Goal: Information Seeking & Learning: Learn about a topic

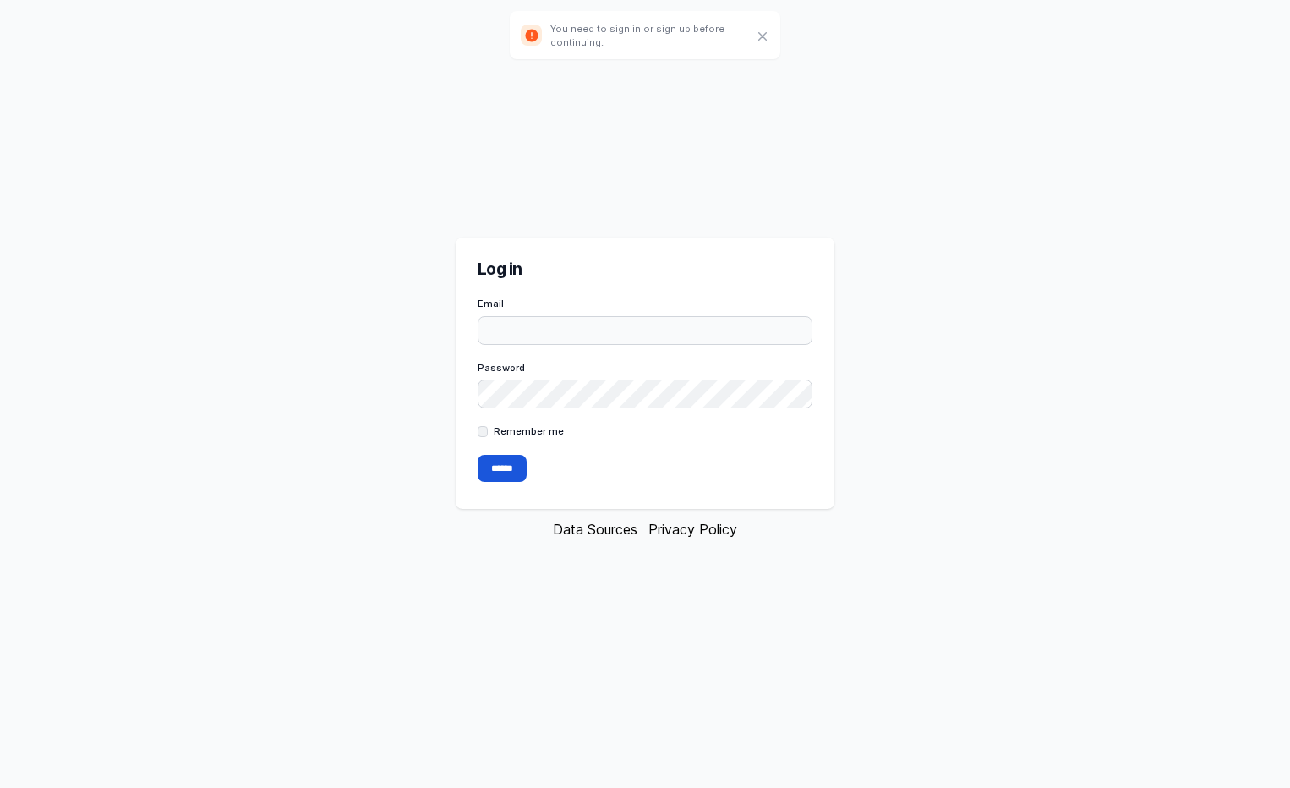
type input "**********"
click at [514, 423] on form "**********" at bounding box center [644, 392] width 335 height 190
click at [508, 433] on label "Remember me" at bounding box center [529, 431] width 70 height 14
click at [499, 466] on input "******" at bounding box center [501, 468] width 49 height 27
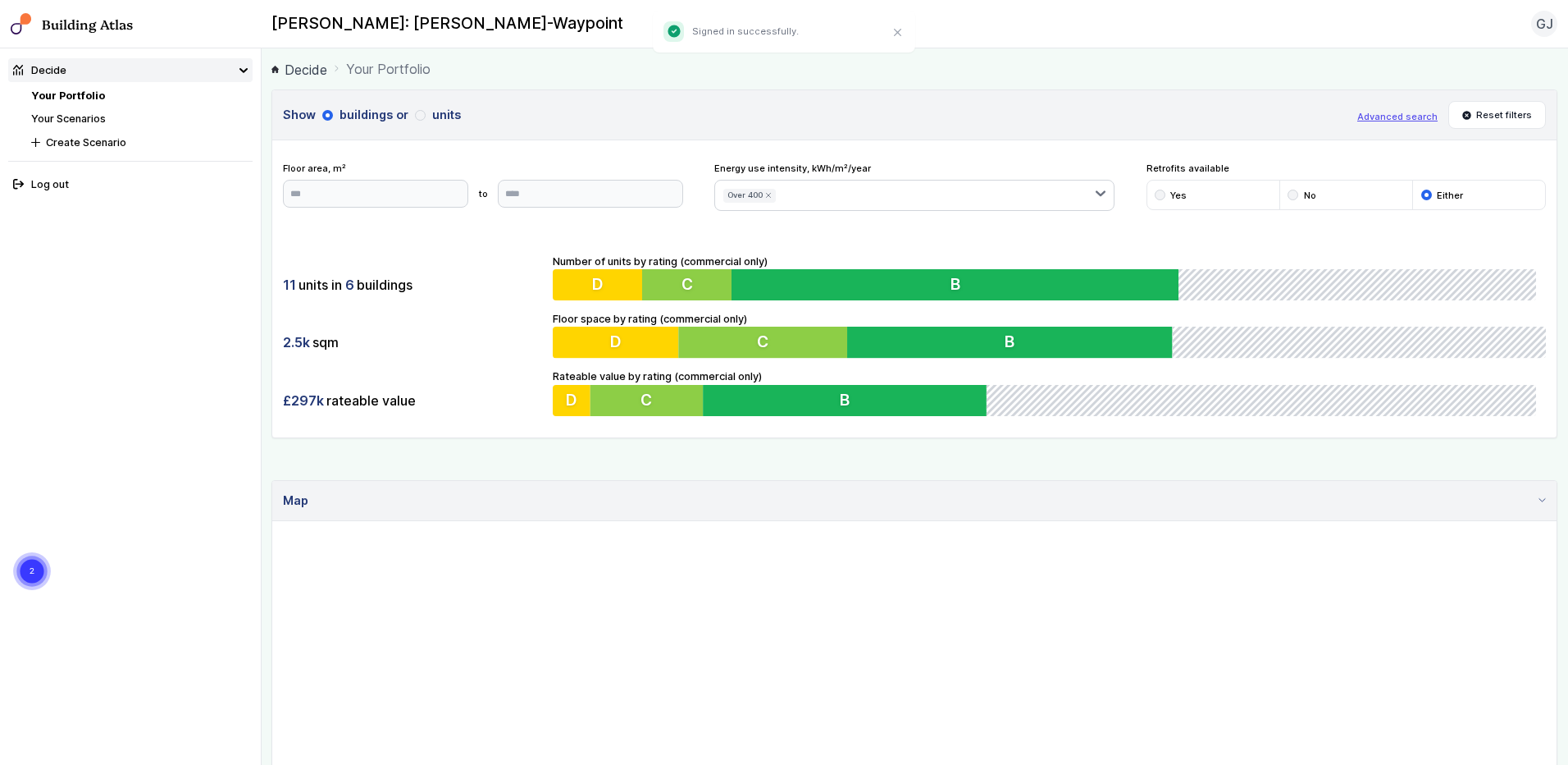
click at [769, 197] on button "Over 400" at bounding box center [749, 195] width 52 height 14
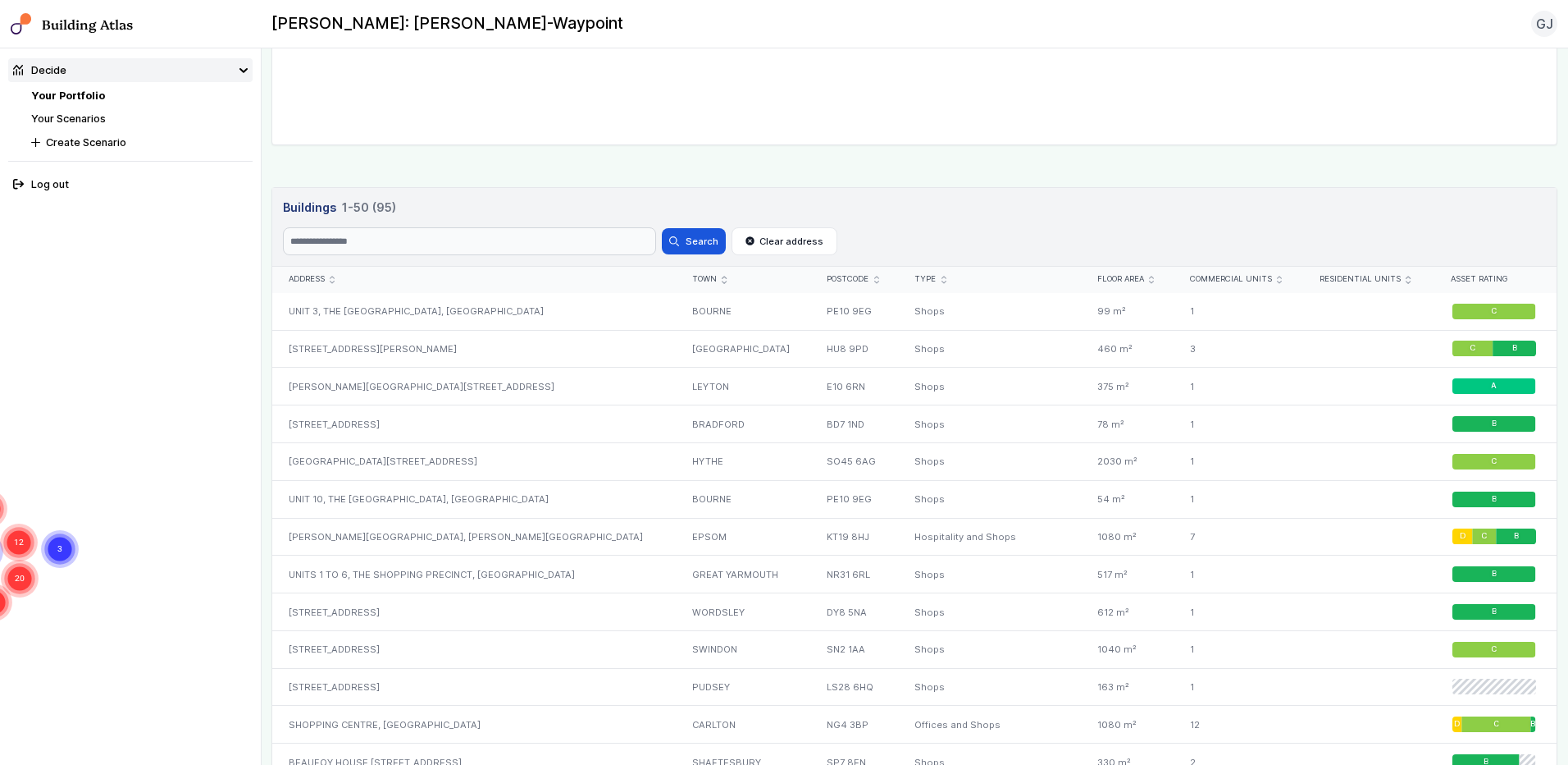
scroll to position [492, 0]
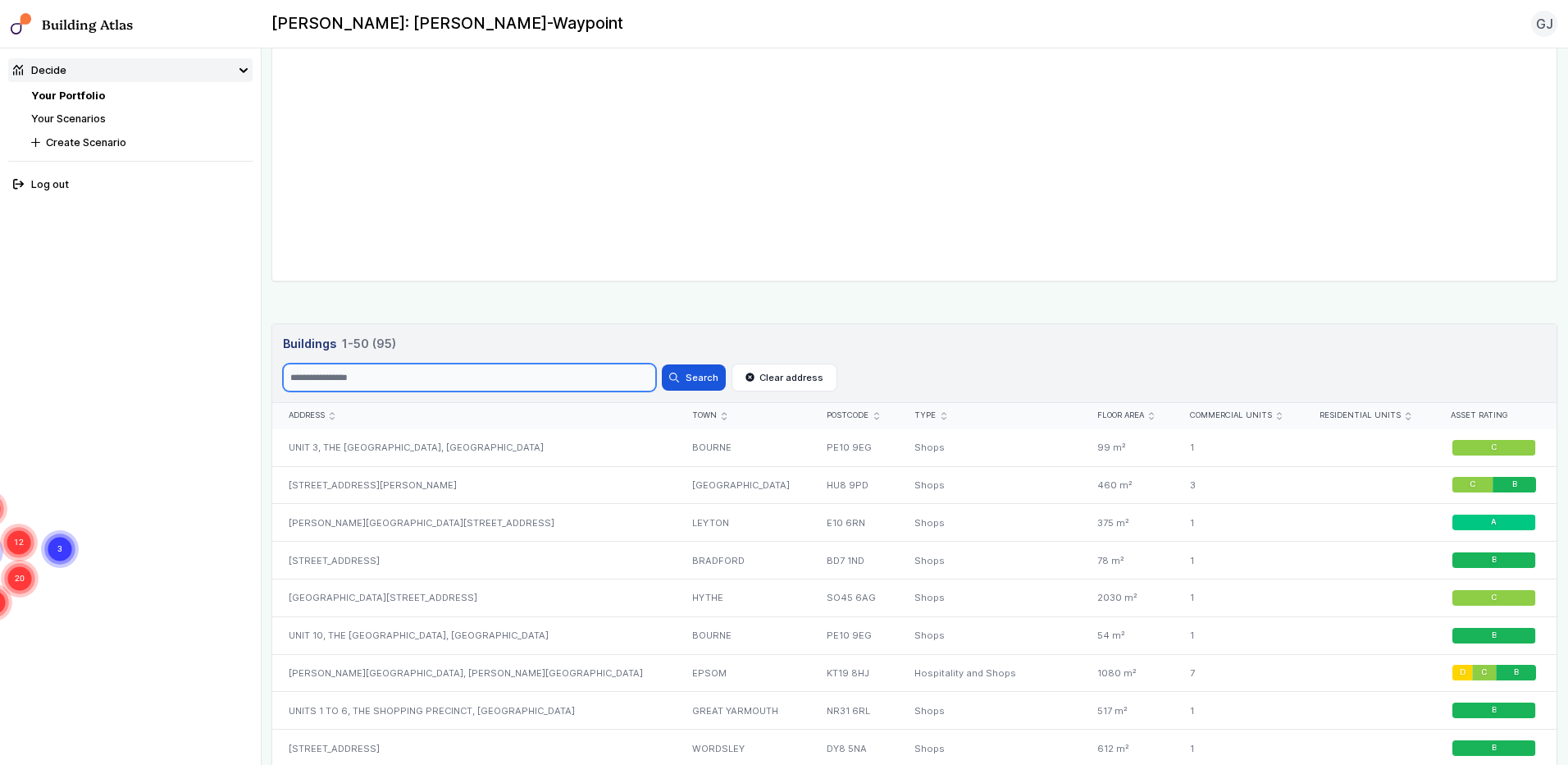
click at [452, 377] on input "Search" at bounding box center [470, 377] width 374 height 28
type input "**"
click at [662, 364] on button "Search" at bounding box center [694, 377] width 64 height 26
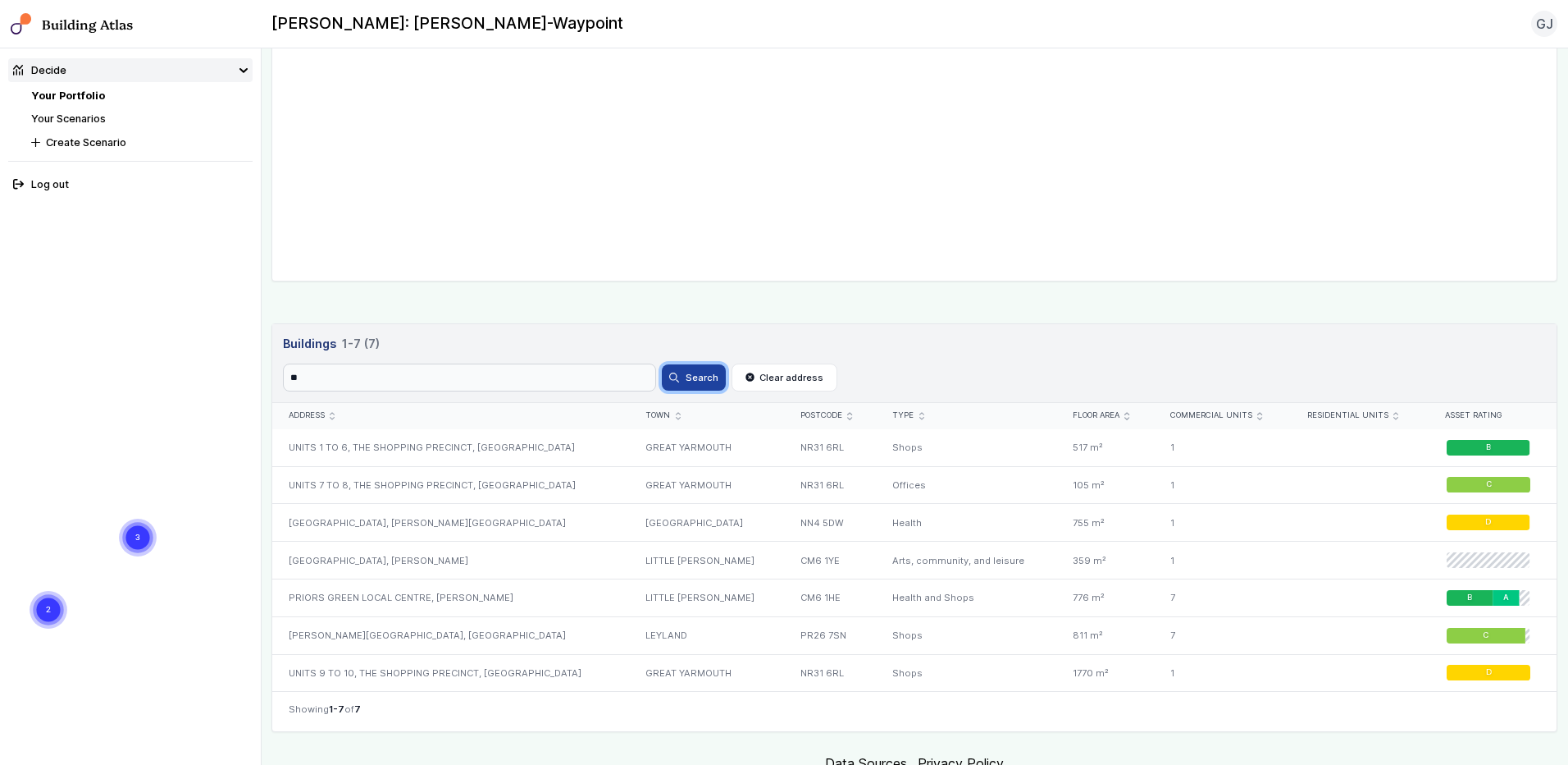
click at [705, 379] on button "Search" at bounding box center [694, 377] width 64 height 26
click at [548, 585] on div "PRIORS GREEN LOCAL CENTRE, [PERSON_NAME]" at bounding box center [451, 597] width 357 height 38
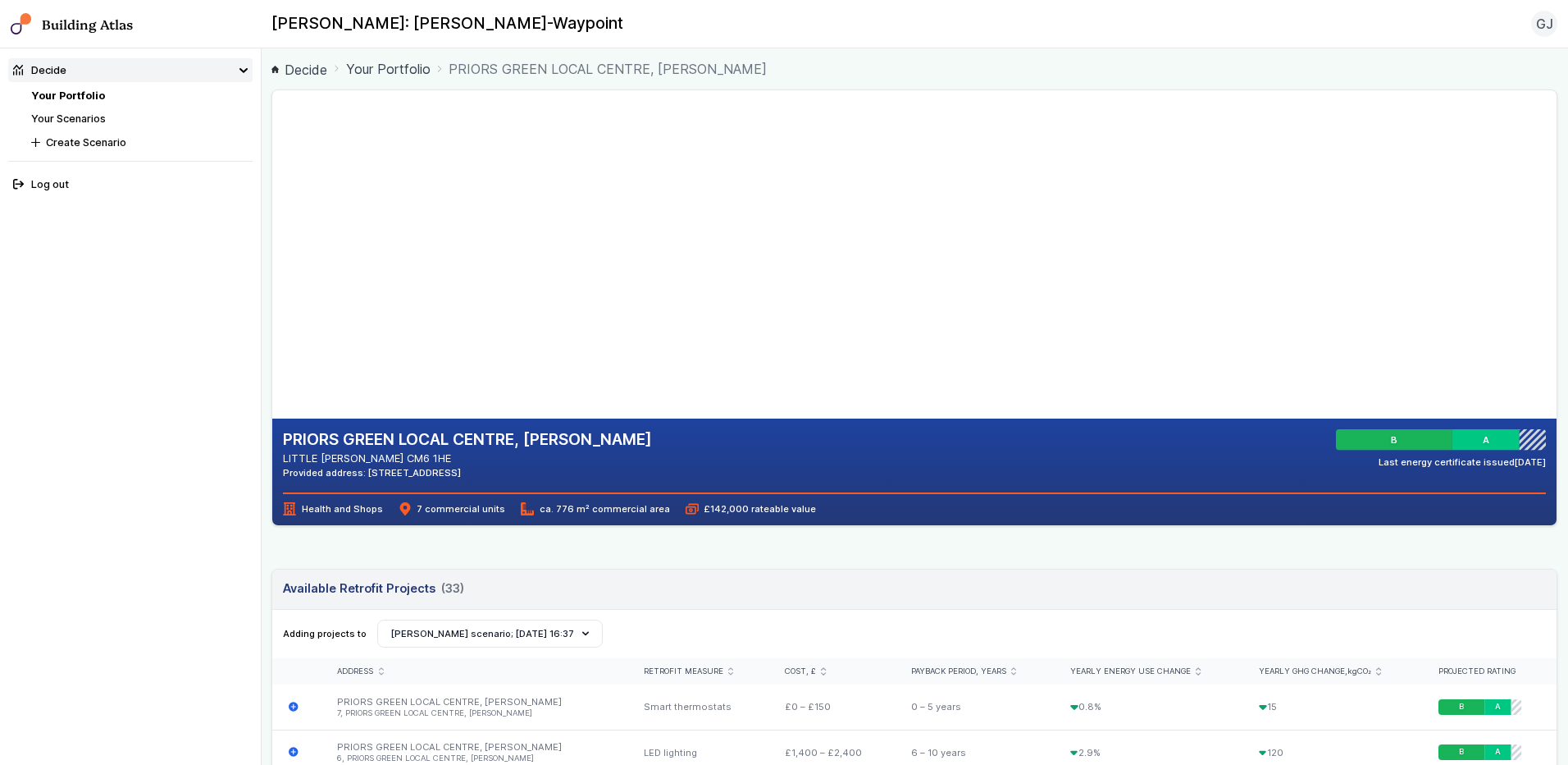
click at [1251, 442] on div "B" at bounding box center [1394, 440] width 116 height 21
click at [1251, 431] on div at bounding box center [1532, 440] width 26 height 21
click at [1251, 447] on div "B" at bounding box center [1394, 440] width 116 height 21
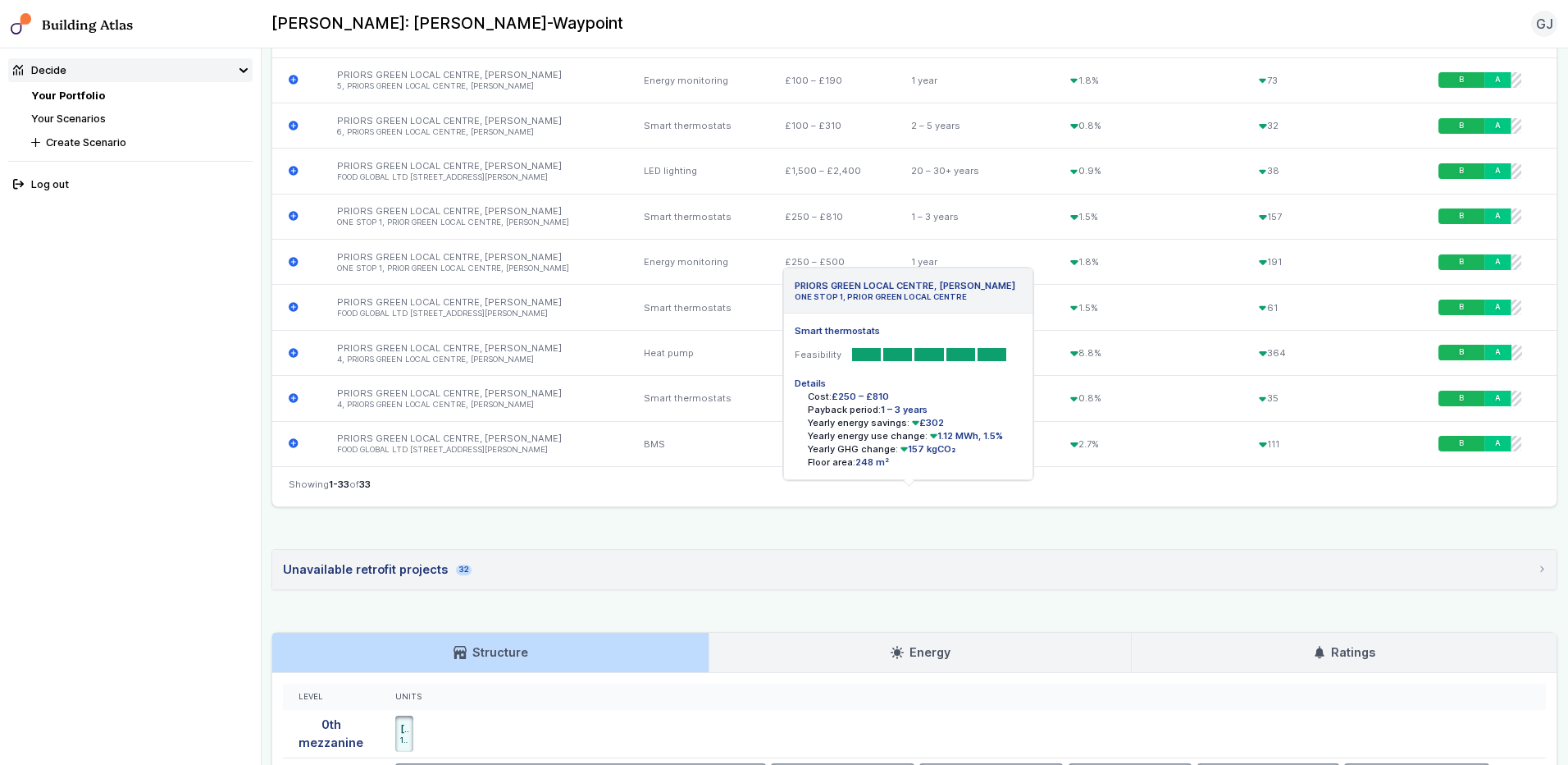
scroll to position [2042, 0]
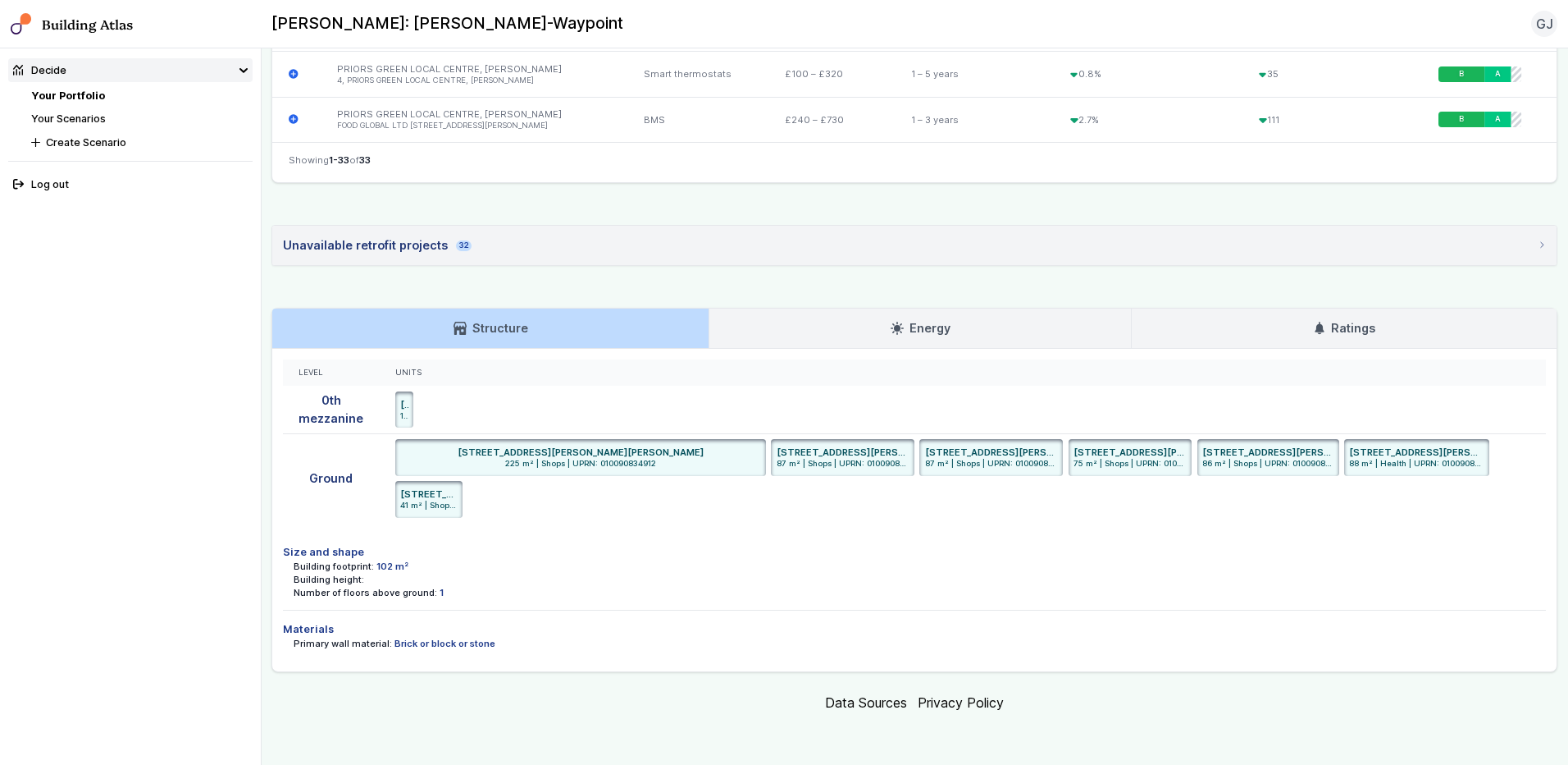
click at [897, 327] on icon at bounding box center [898, 328] width 14 height 14
click at [864, 330] on link "Energy" at bounding box center [920, 328] width 421 height 40
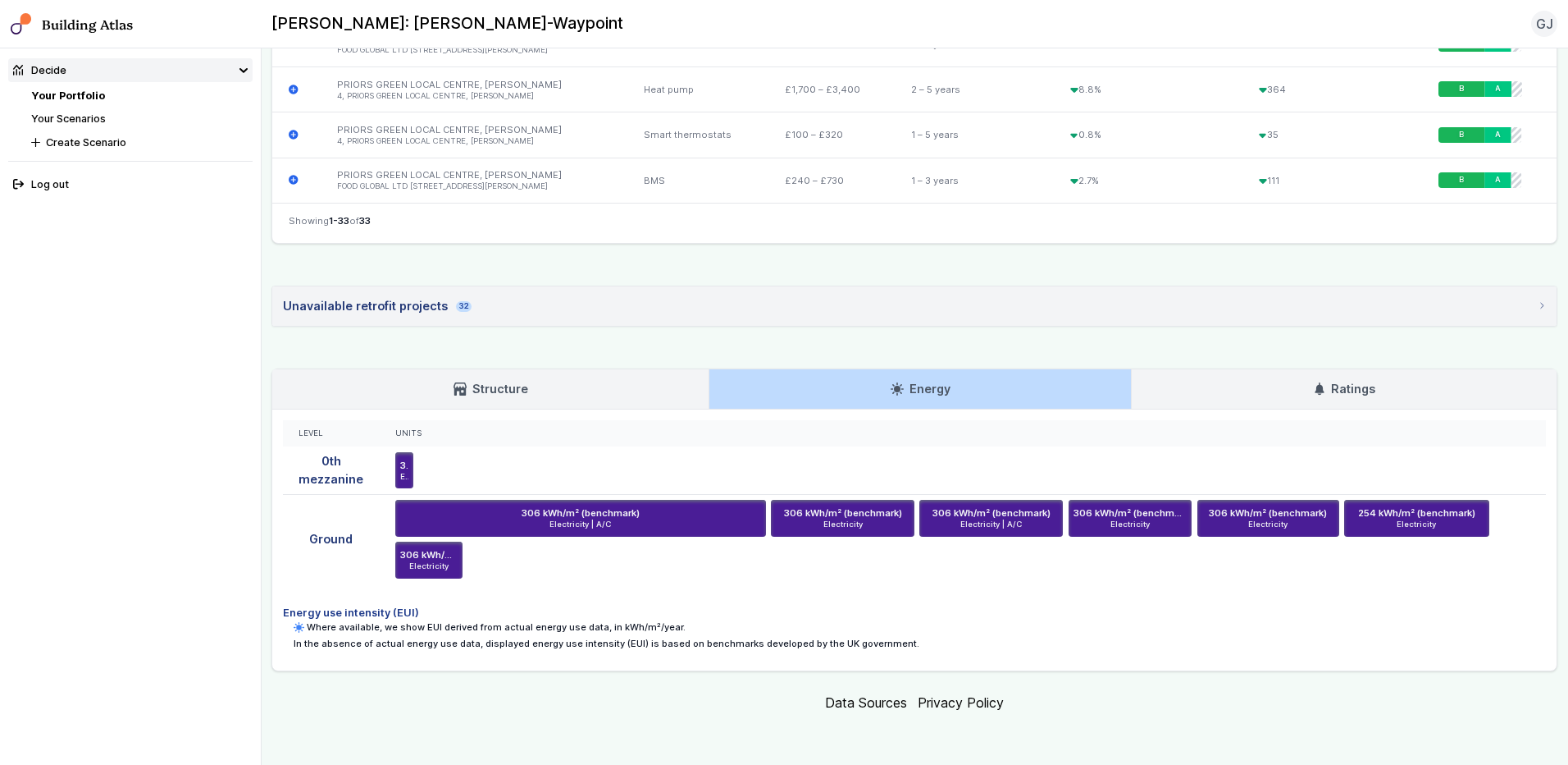
scroll to position [1980, 0]
click at [603, 612] on h4 "Energy use intensity (EUI)" at bounding box center [914, 613] width 1262 height 16
click at [1251, 402] on link "Ratings" at bounding box center [1344, 388] width 425 height 40
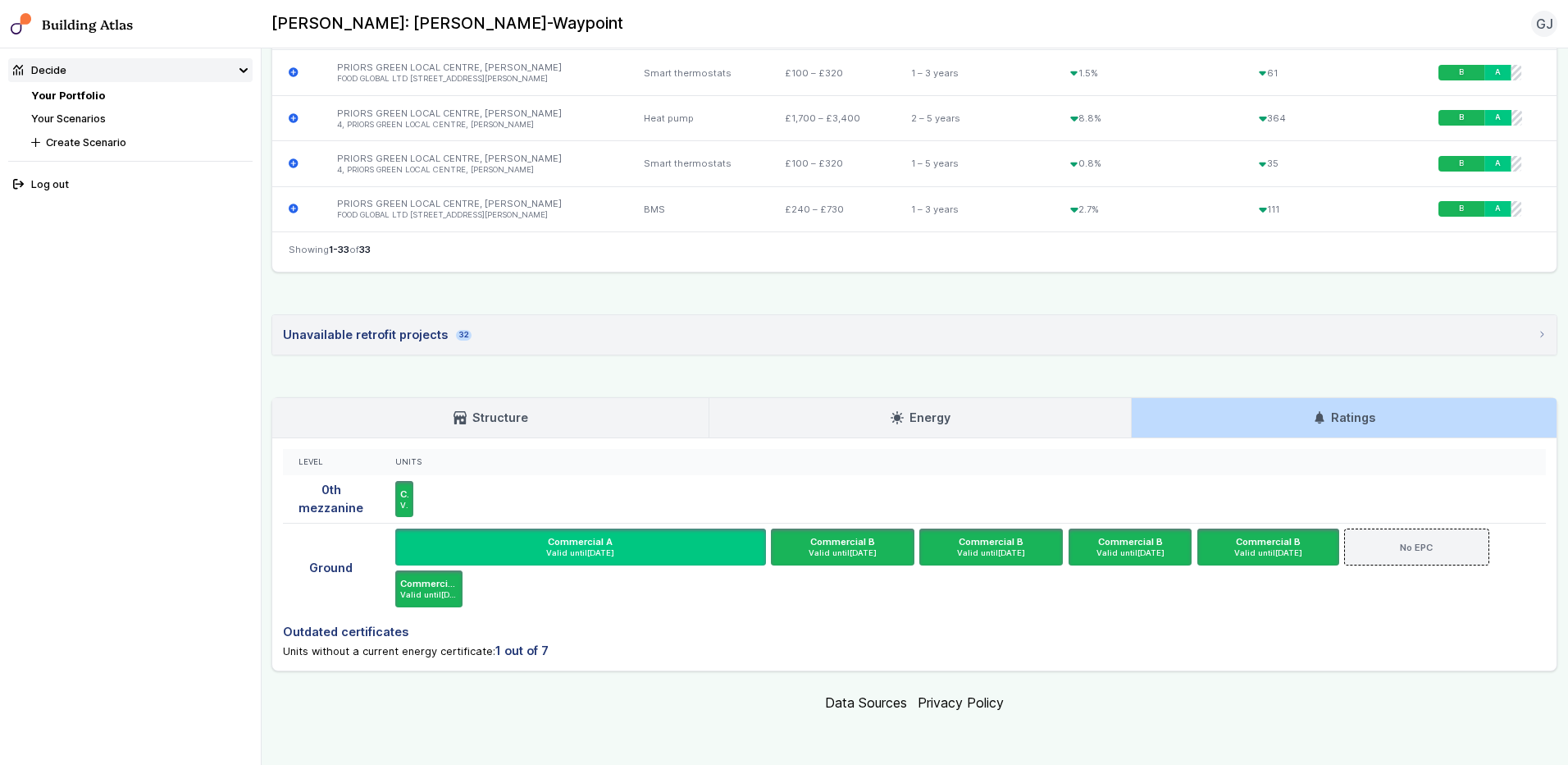
click at [1060, 420] on link "Energy" at bounding box center [920, 417] width 421 height 40
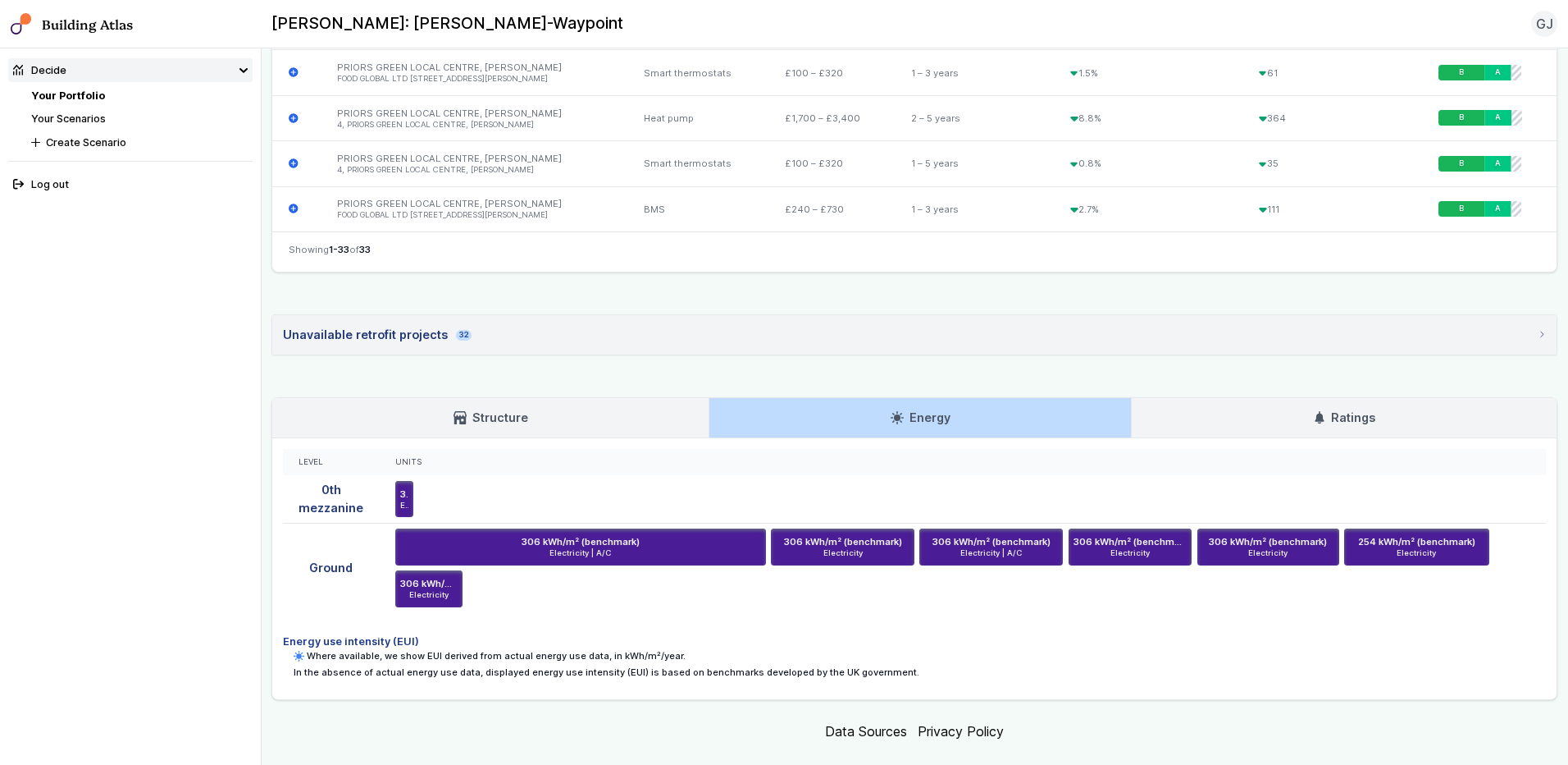
click at [539, 416] on link "Structure" at bounding box center [491, 417] width 437 height 40
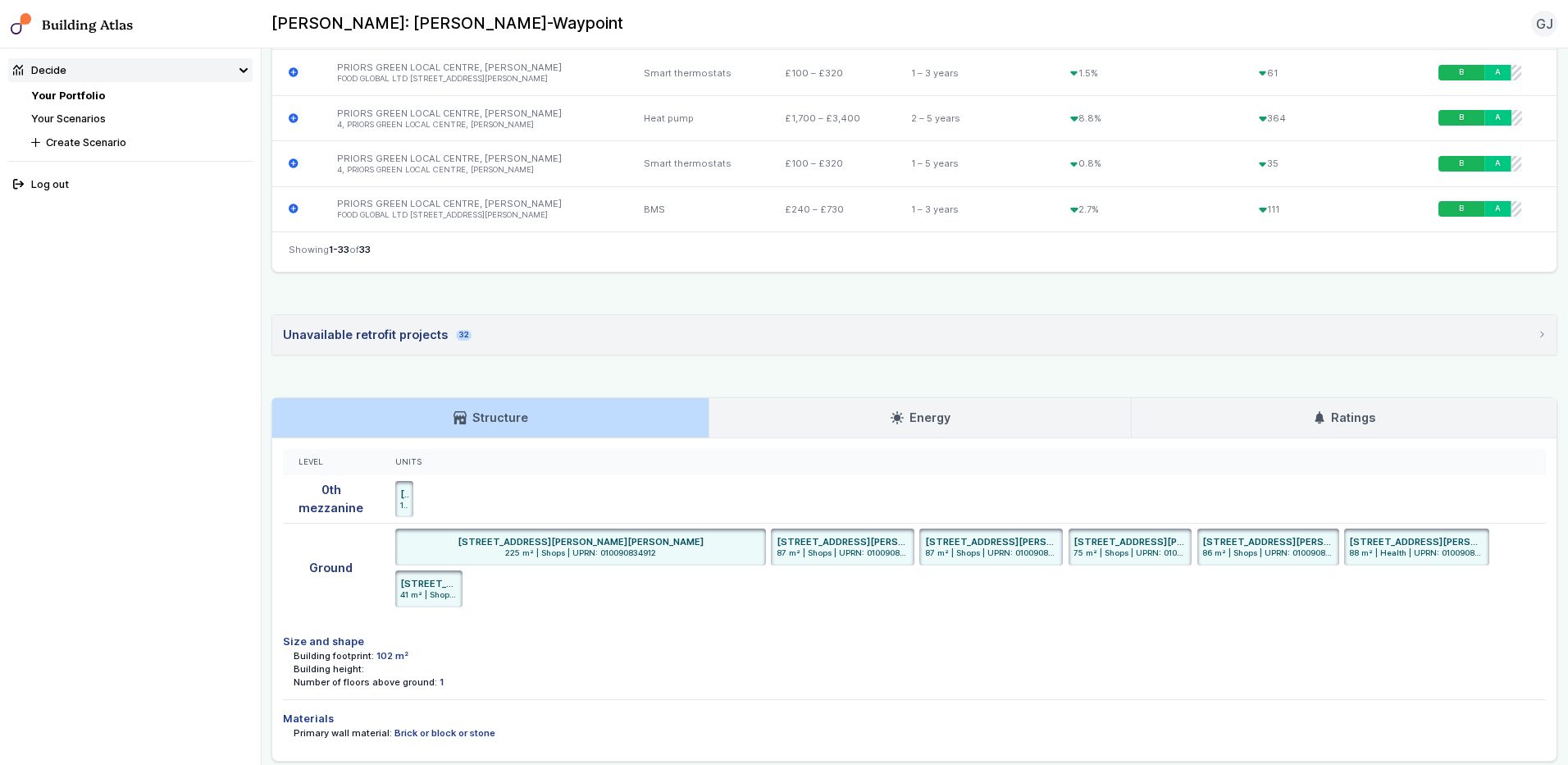
click at [538, 416] on link "Structure" at bounding box center [491, 417] width 437 height 40
click at [1251, 549] on span "88 m² | Health | UPRN: 010090834913" at bounding box center [1416, 552] width 135 height 11
click at [941, 649] on div "Building footprint: 102 m²" at bounding box center [920, 655] width 1252 height 14
click at [578, 664] on div "Building height:" at bounding box center [920, 669] width 1252 height 14
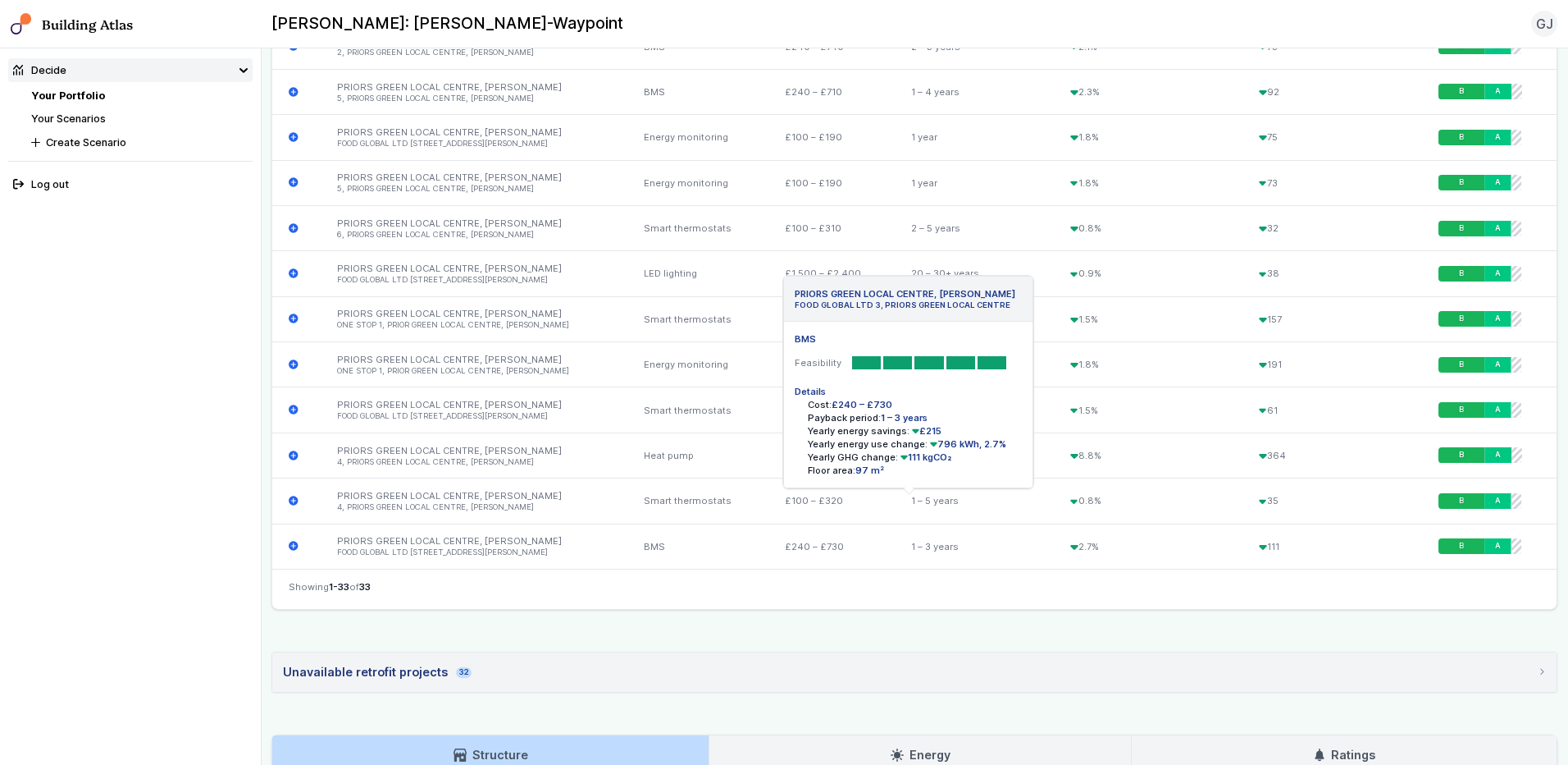
scroll to position [1641, 0]
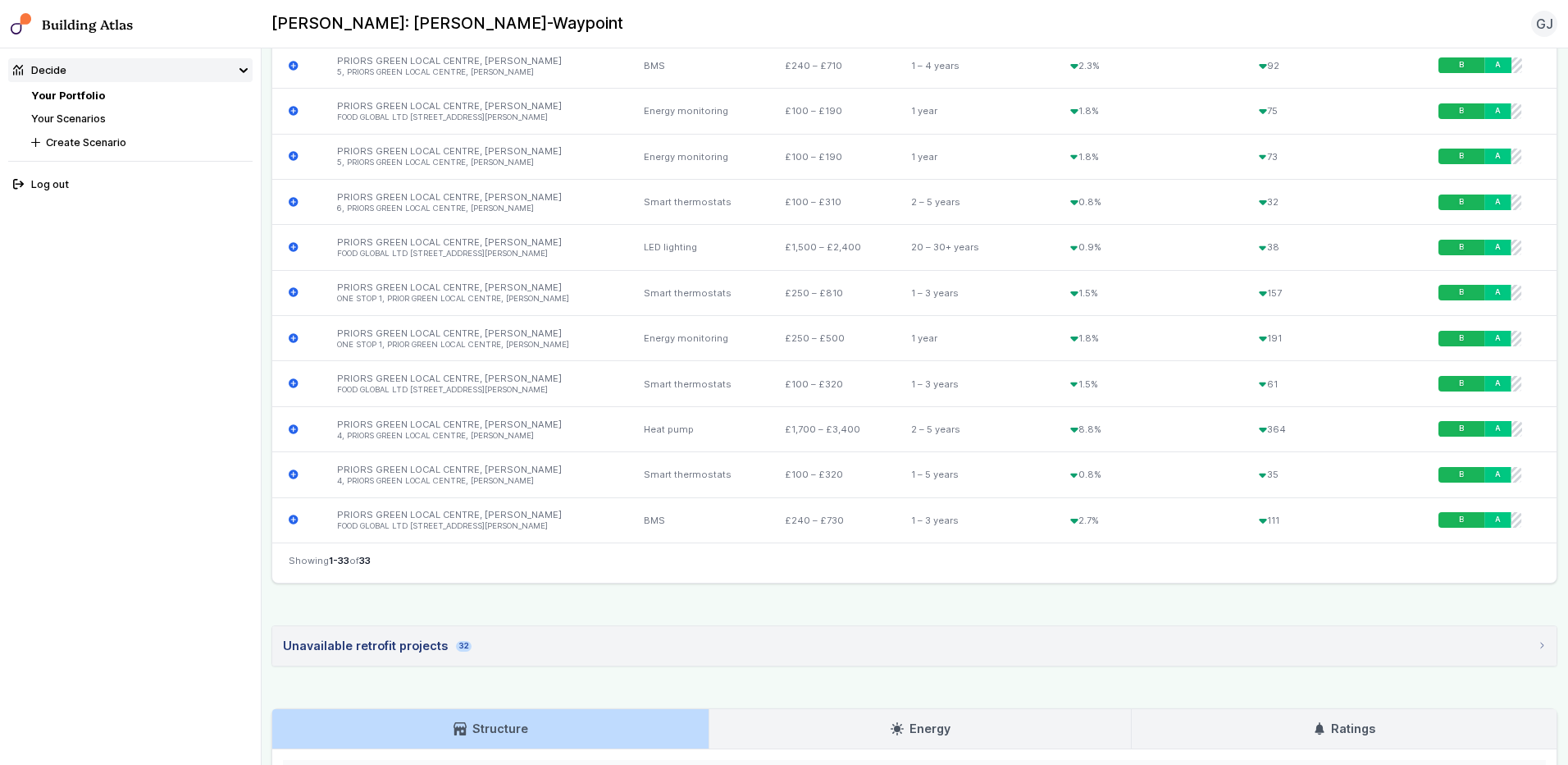
click at [468, 648] on summary "Unavailable retrofit projects 32" at bounding box center [914, 646] width 1284 height 40
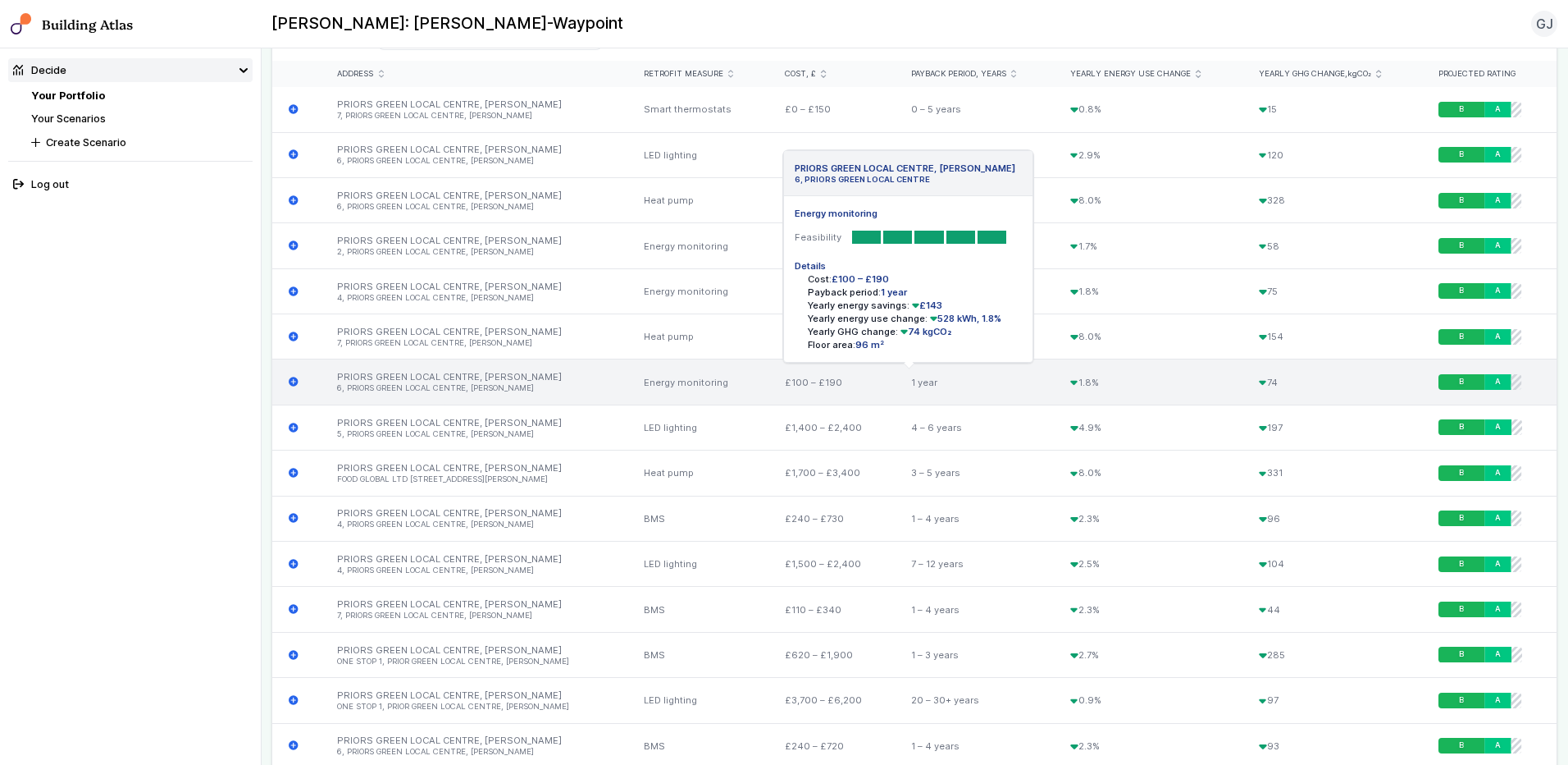
scroll to position [0, 0]
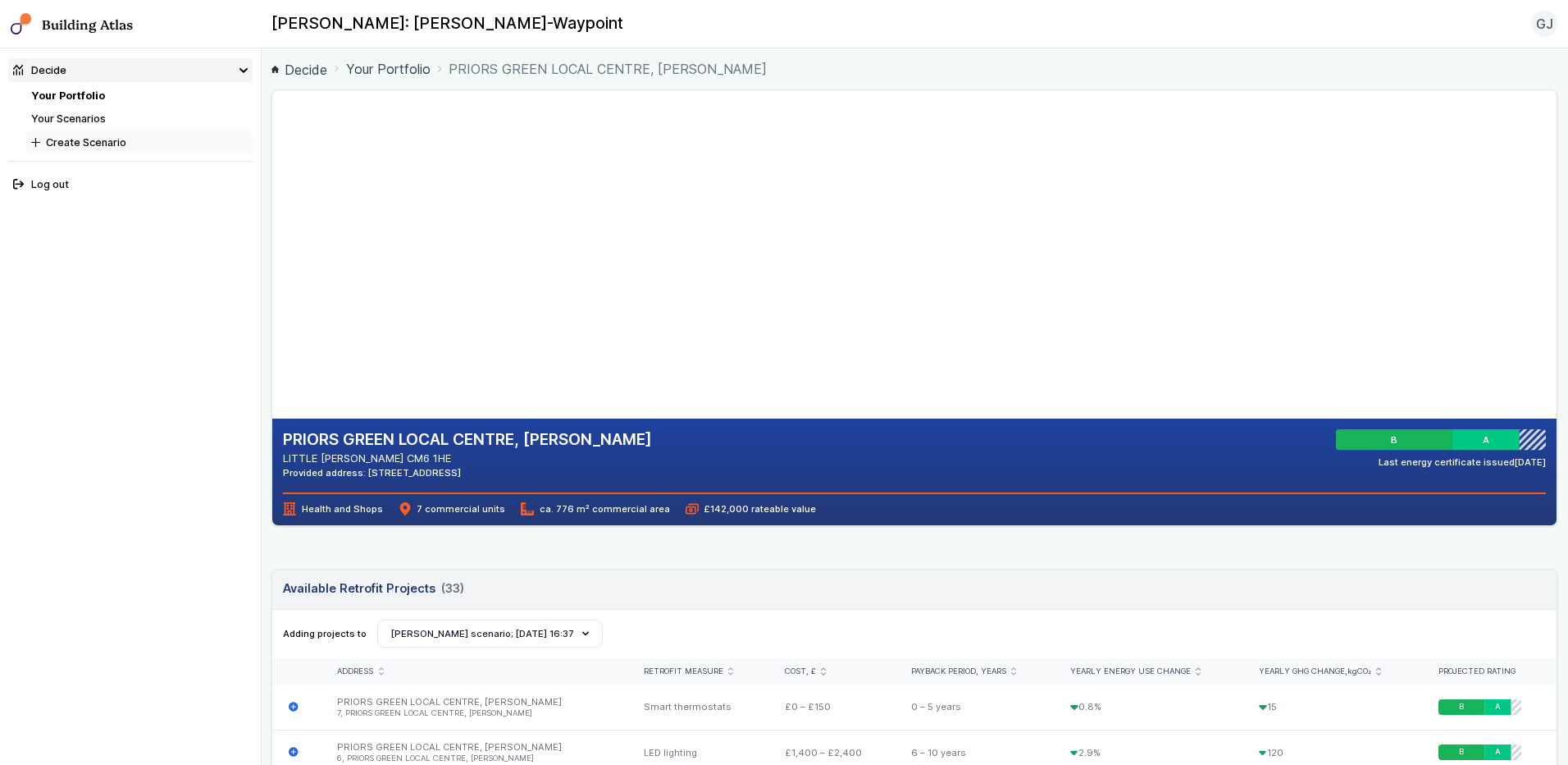
click at [116, 141] on button "Create Scenario" at bounding box center [139, 142] width 226 height 24
click at [95, 121] on link "Your Scenarios" at bounding box center [68, 118] width 75 height 13
click at [87, 141] on button "Create Scenario" at bounding box center [139, 142] width 226 height 24
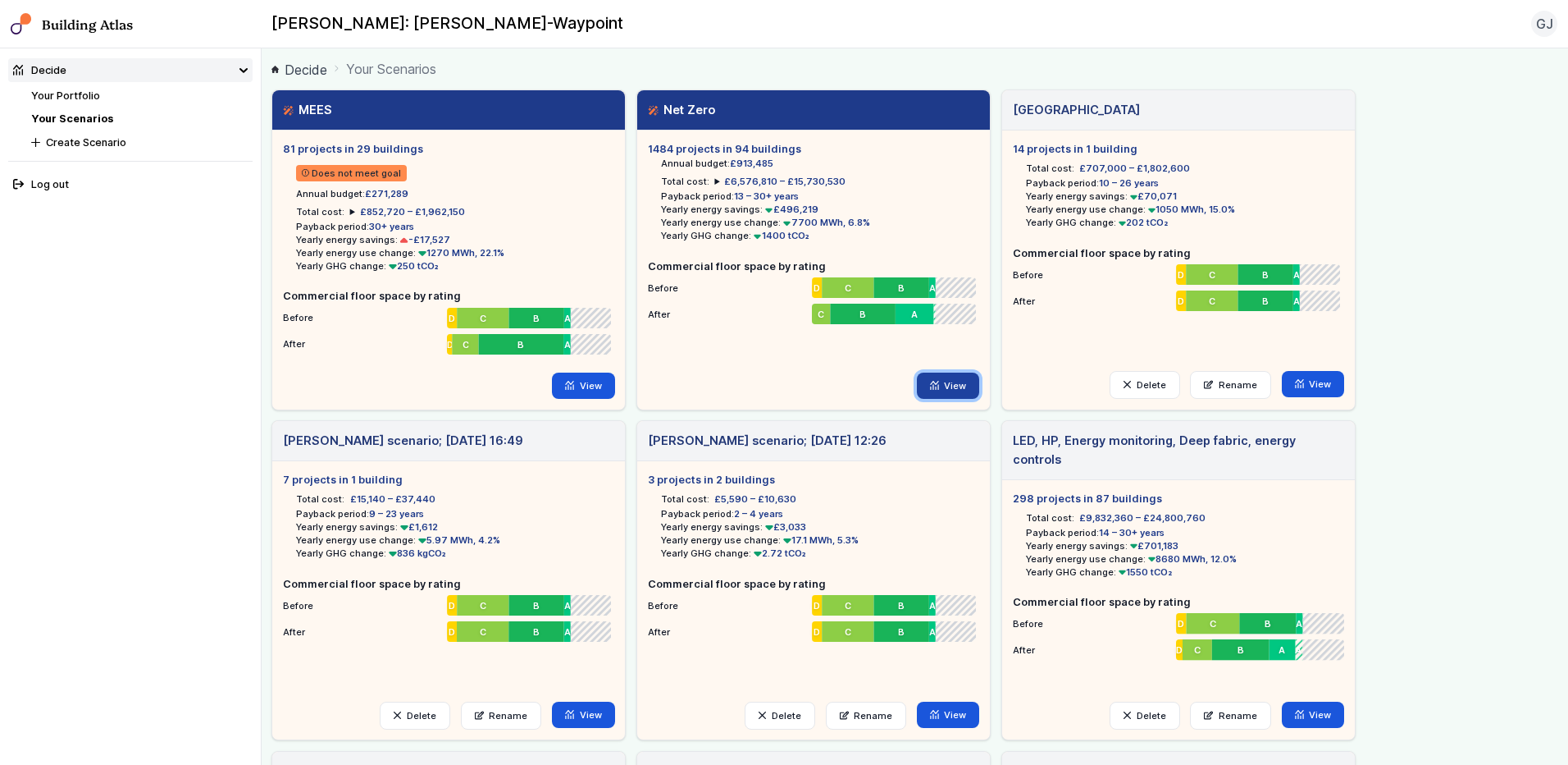
click at [934, 387] on icon at bounding box center [933, 384] width 9 height 9
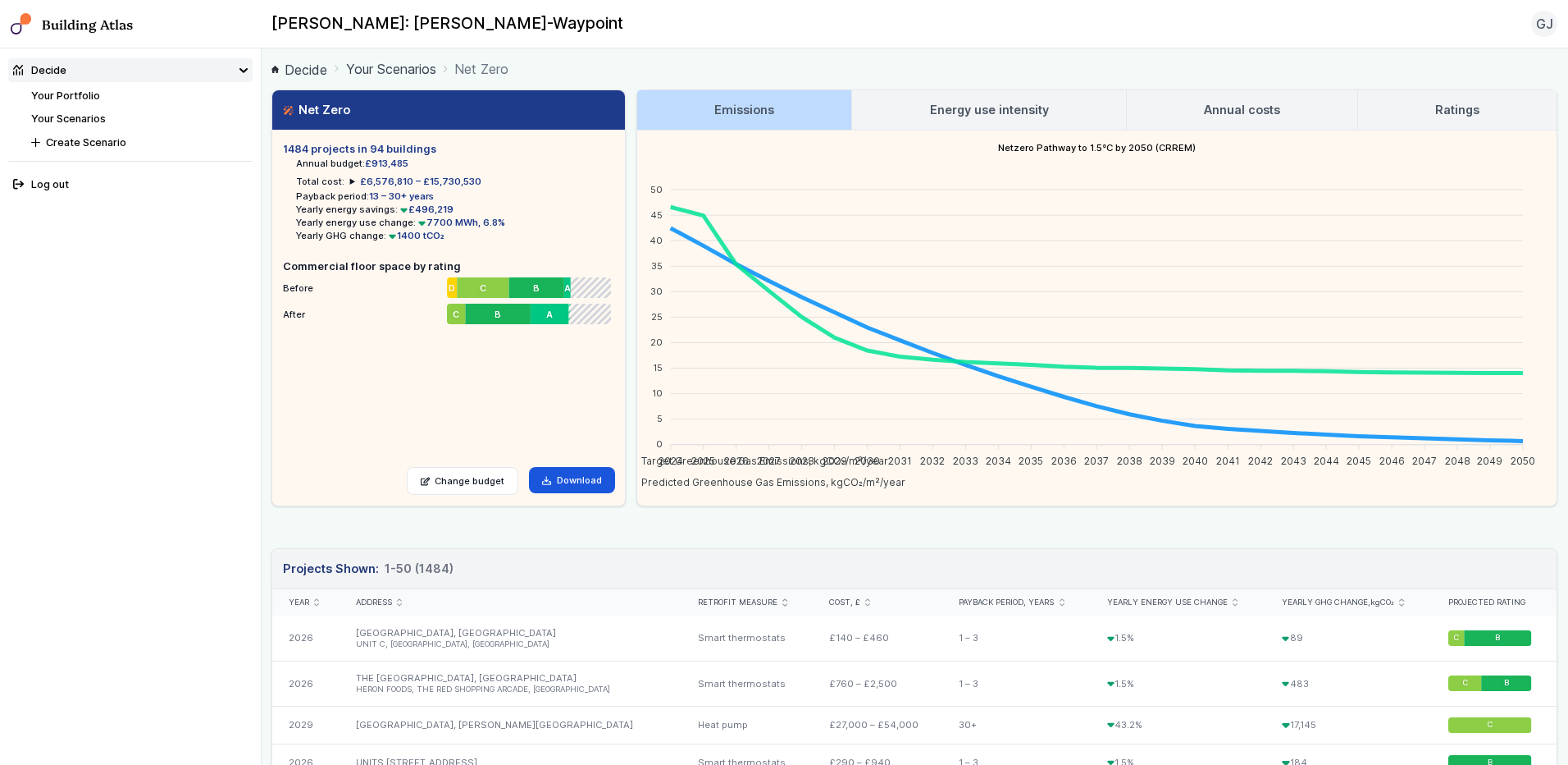
click at [997, 110] on h3 "Energy use intensity" at bounding box center [989, 110] width 119 height 18
click at [960, 112] on h3 "Energy use intensity" at bounding box center [989, 110] width 119 height 18
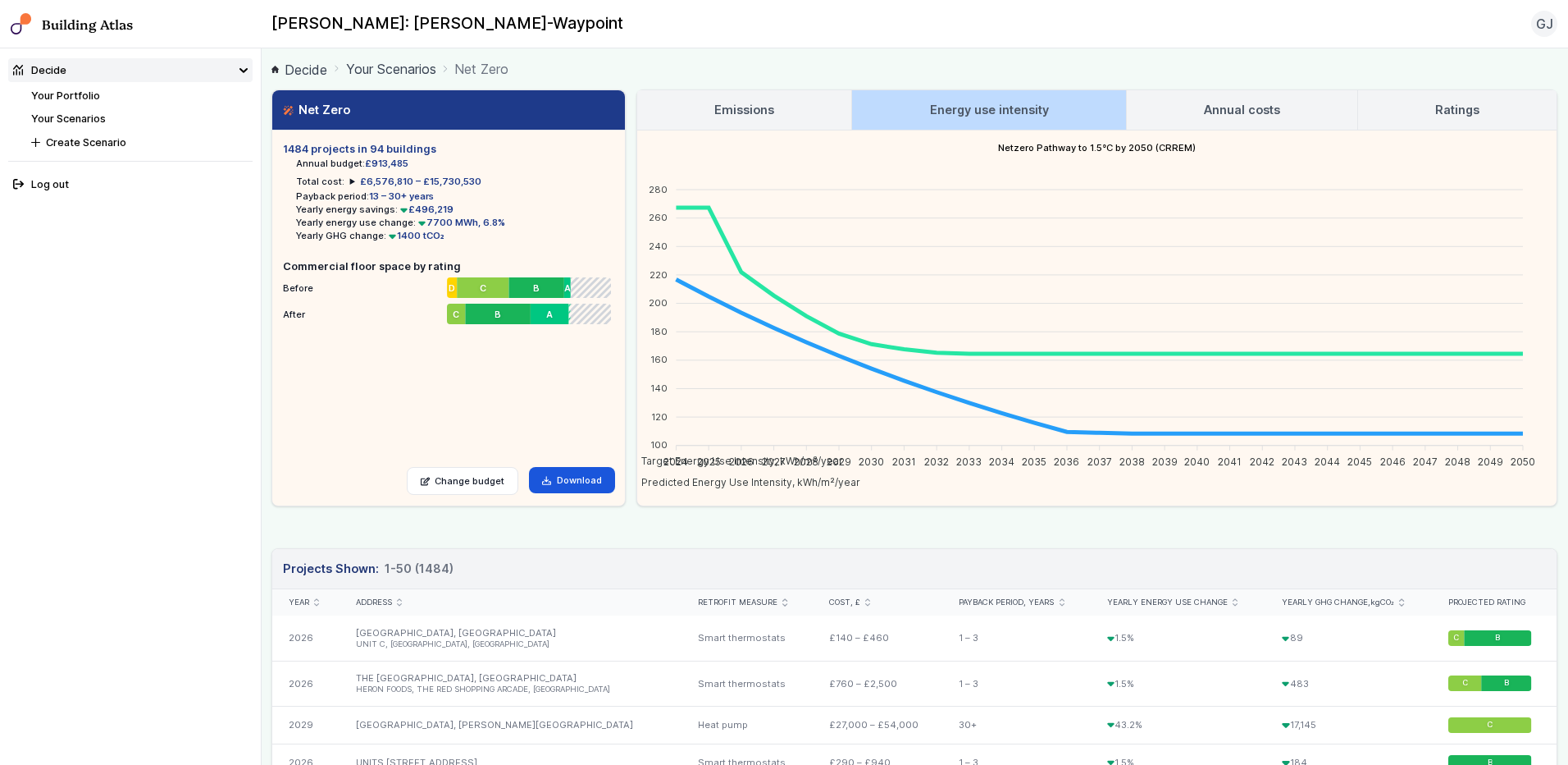
click at [719, 106] on h3 "Emissions" at bounding box center [744, 110] width 60 height 18
click at [784, 107] on link "Emissions" at bounding box center [744, 110] width 214 height 40
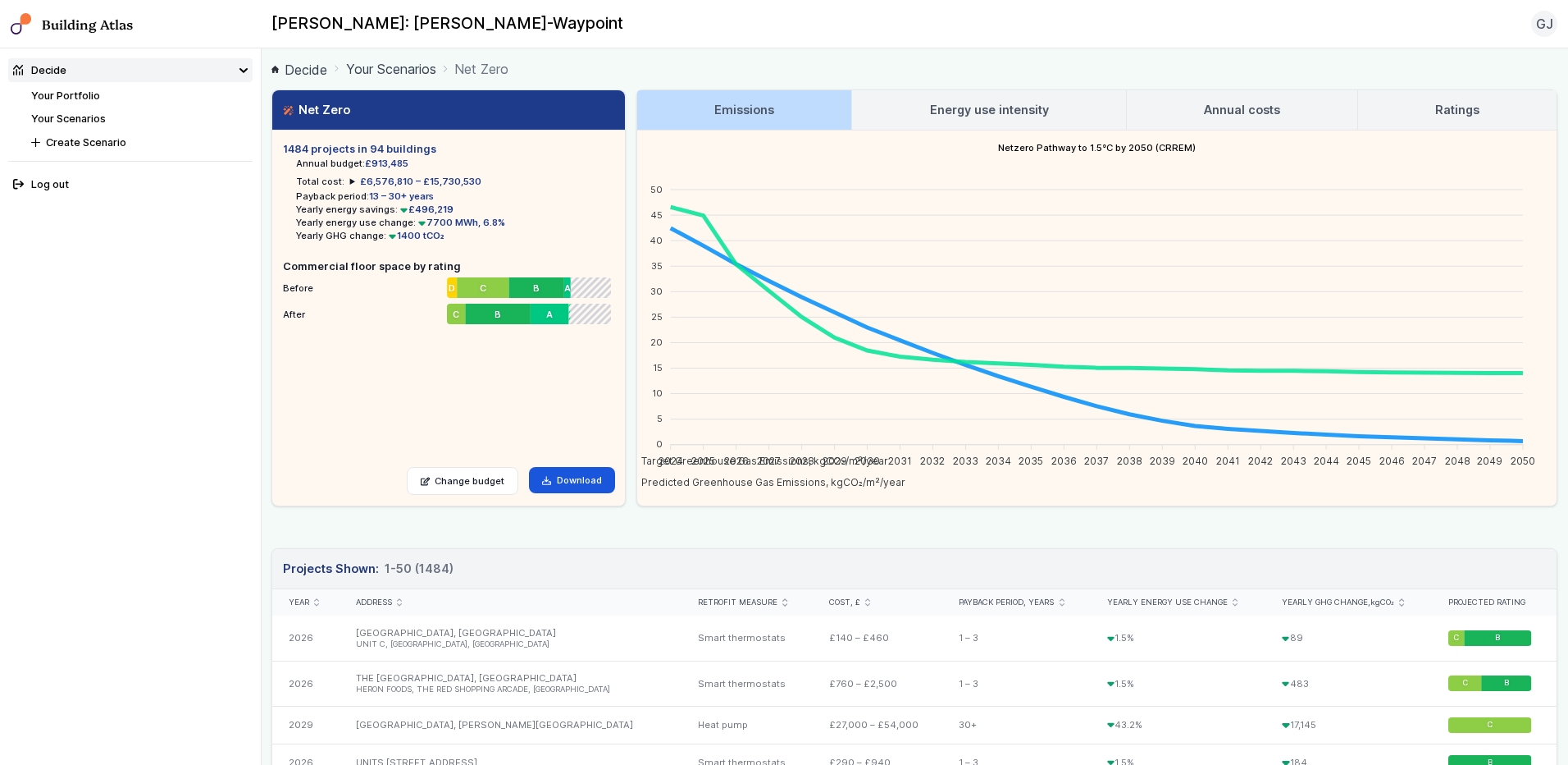
click at [946, 110] on h3 "Energy use intensity" at bounding box center [989, 110] width 119 height 18
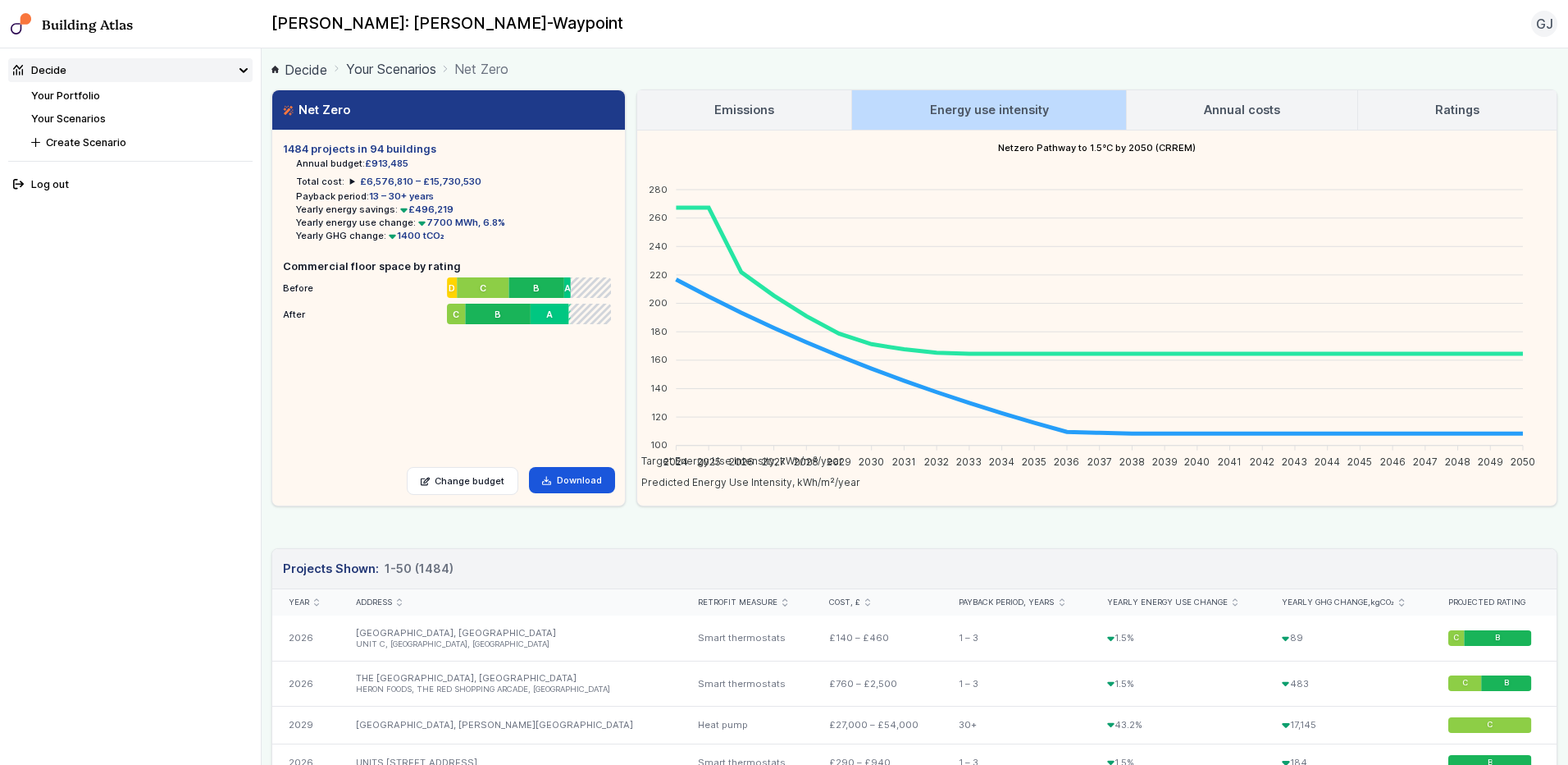
click at [756, 93] on link "Emissions" at bounding box center [744, 110] width 214 height 40
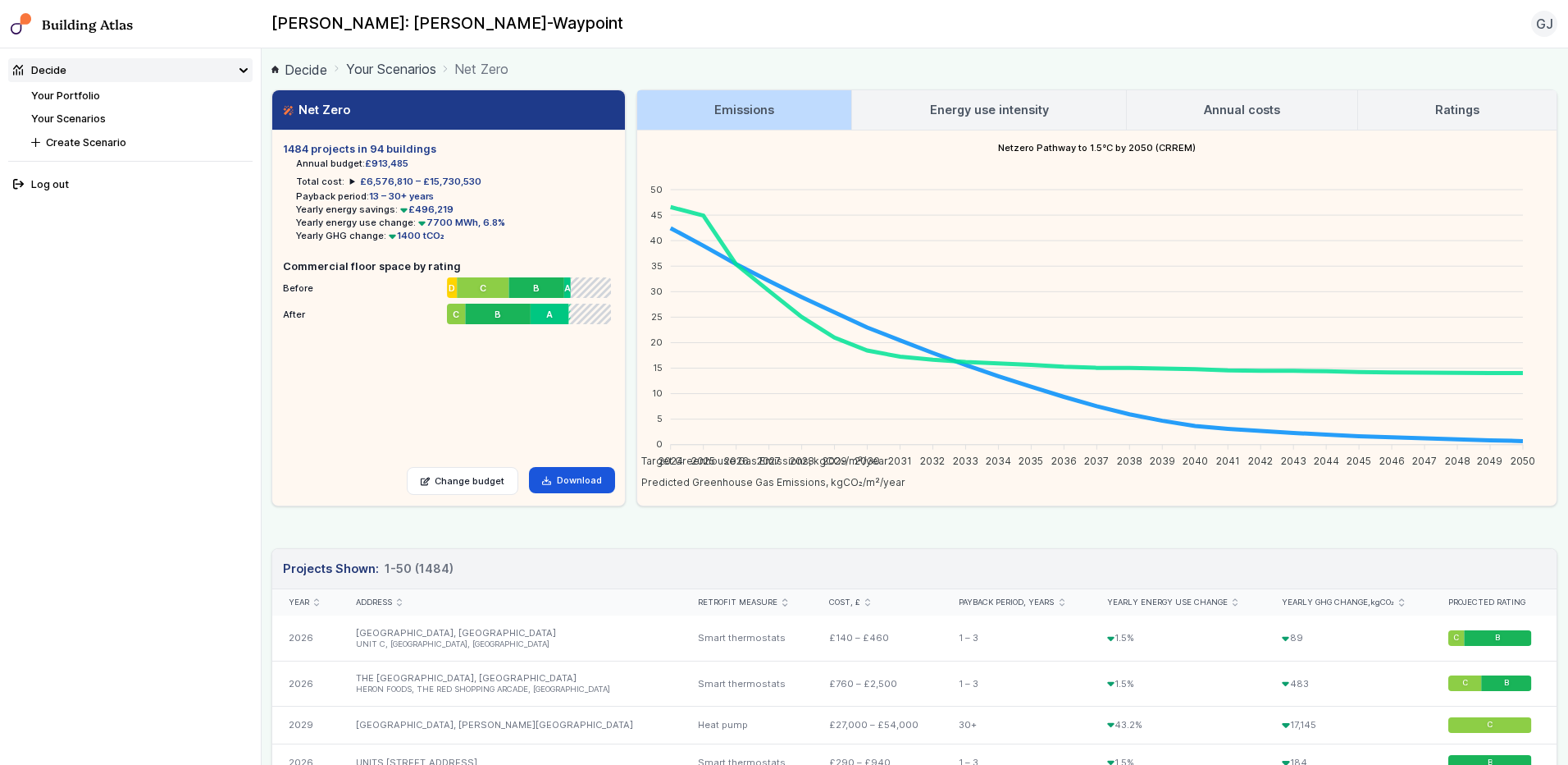
click at [948, 95] on link "Energy use intensity" at bounding box center [988, 110] width 273 height 40
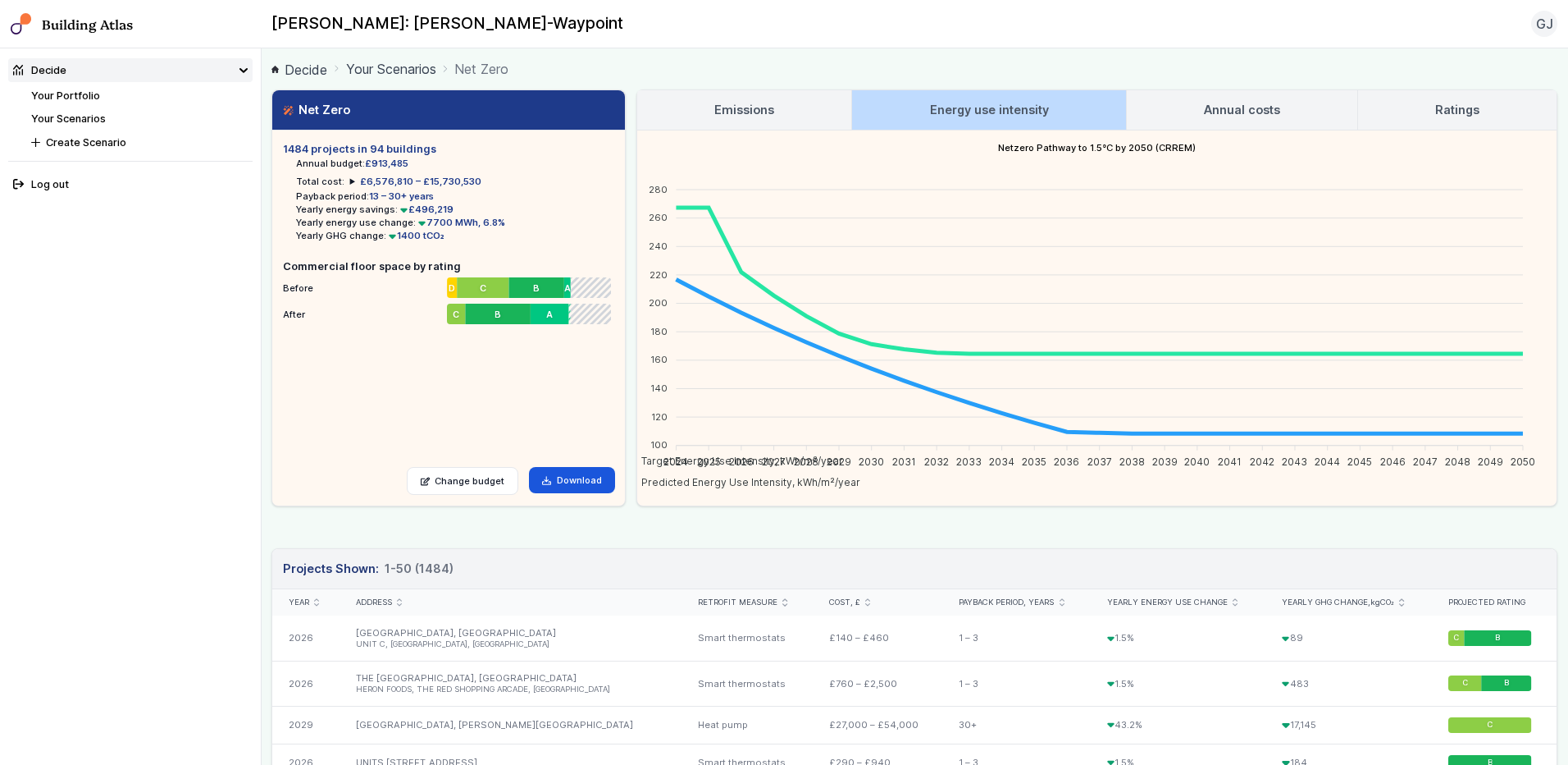
click at [1229, 99] on link "Annual costs" at bounding box center [1241, 110] width 230 height 40
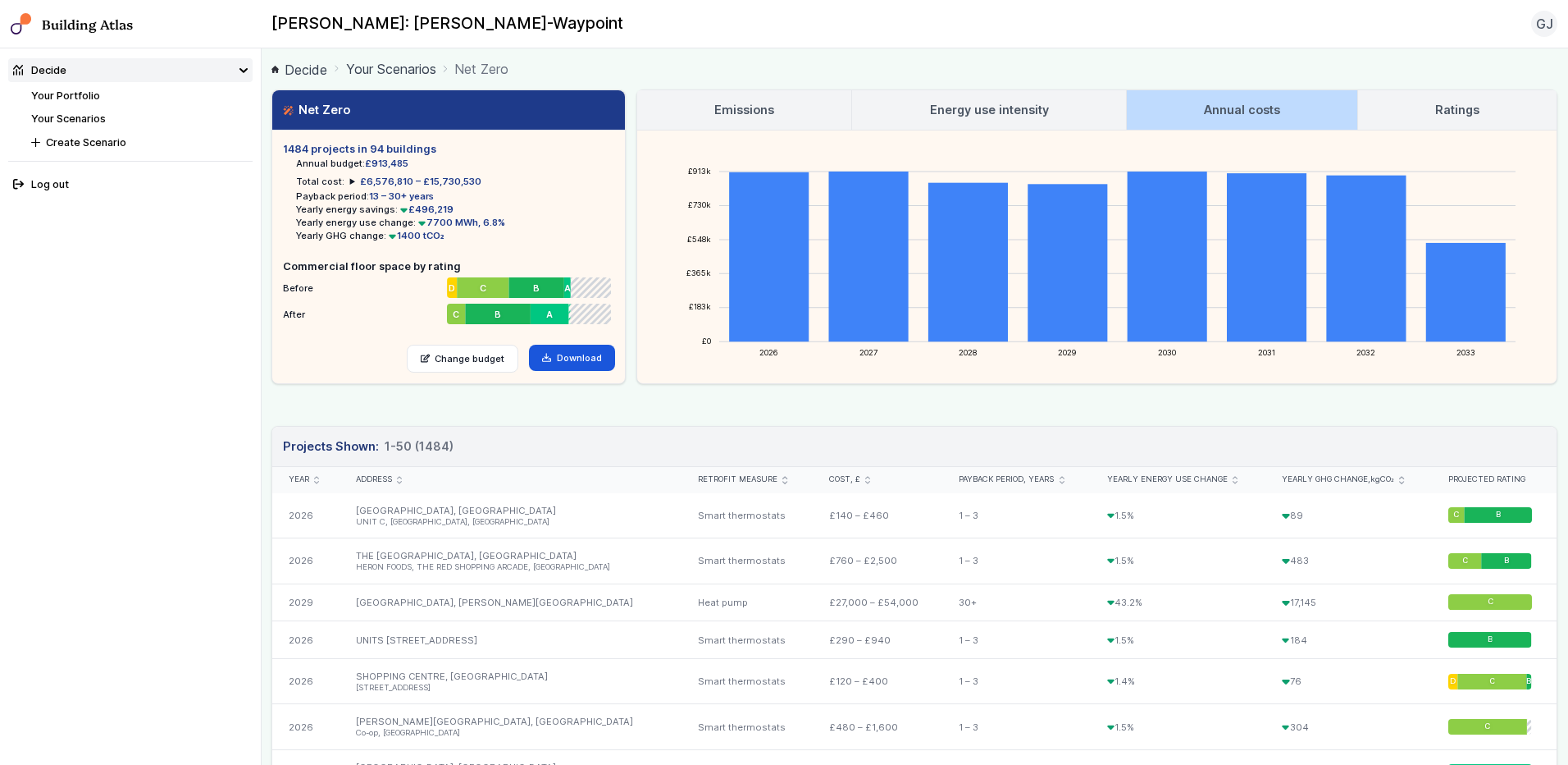
click at [1251, 96] on link "Ratings" at bounding box center [1456, 110] width 199 height 40
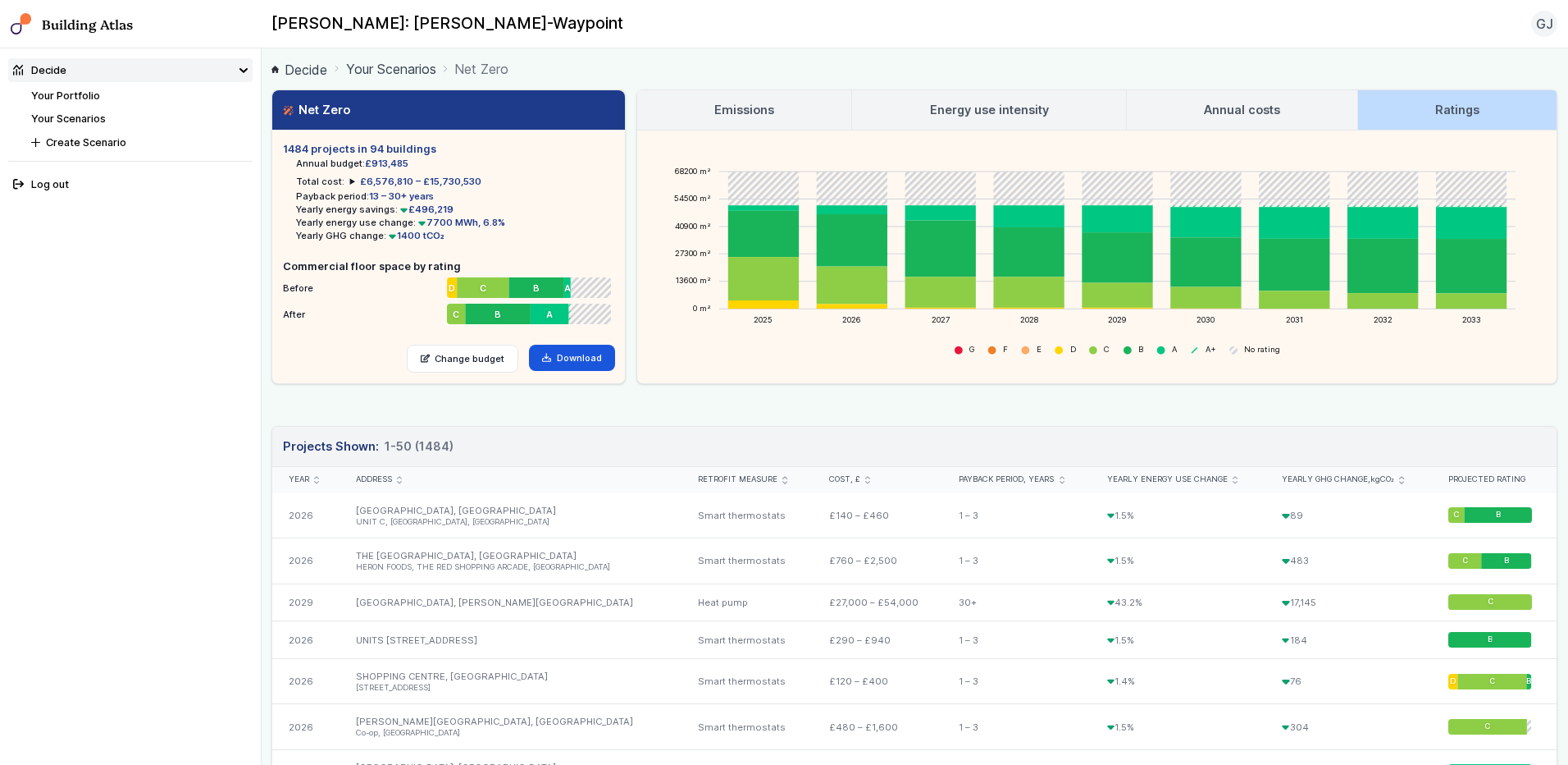
click at [368, 67] on link "Your Scenarios" at bounding box center [391, 69] width 90 height 19
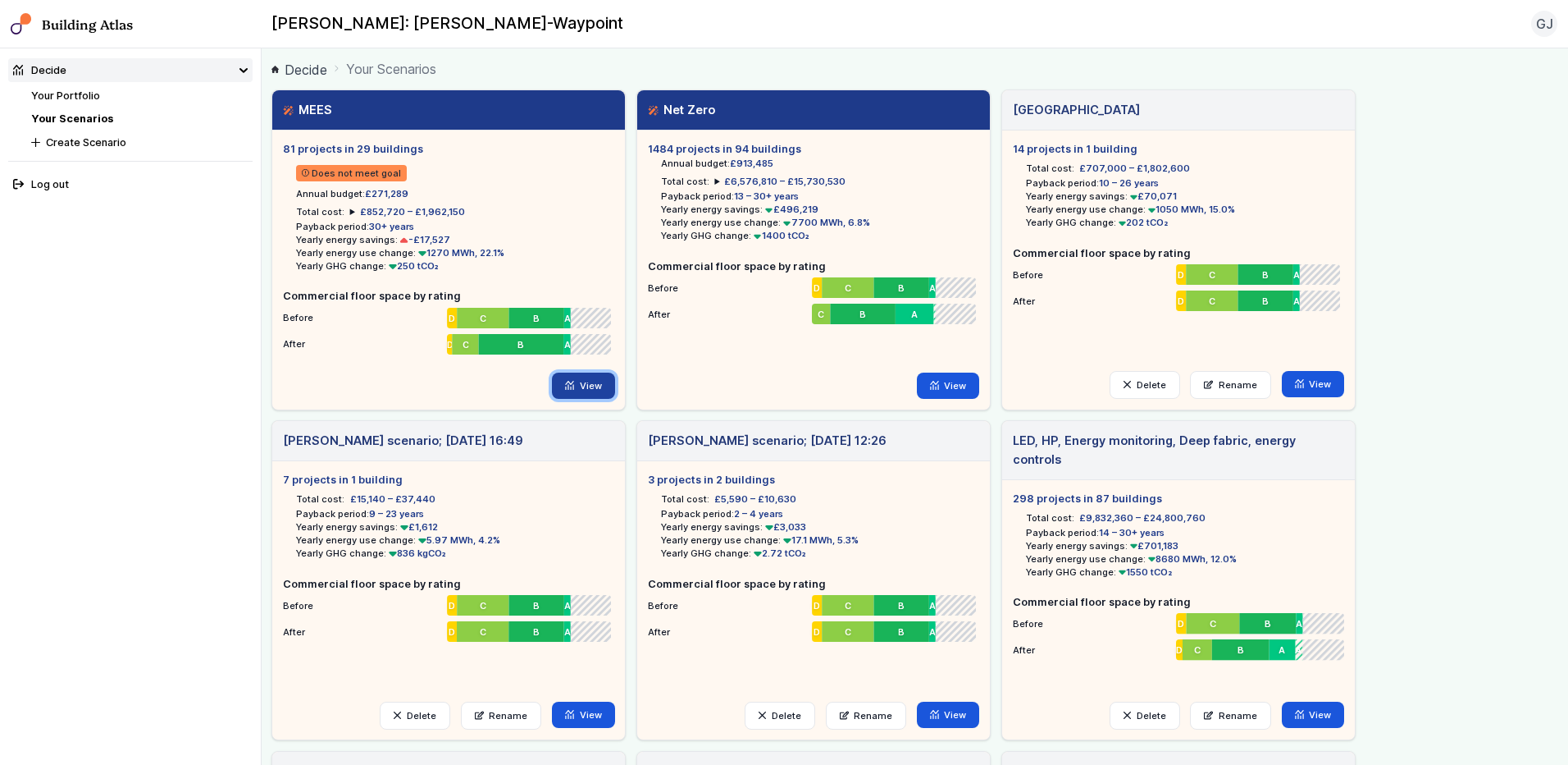
click at [603, 384] on link "View" at bounding box center [583, 385] width 63 height 26
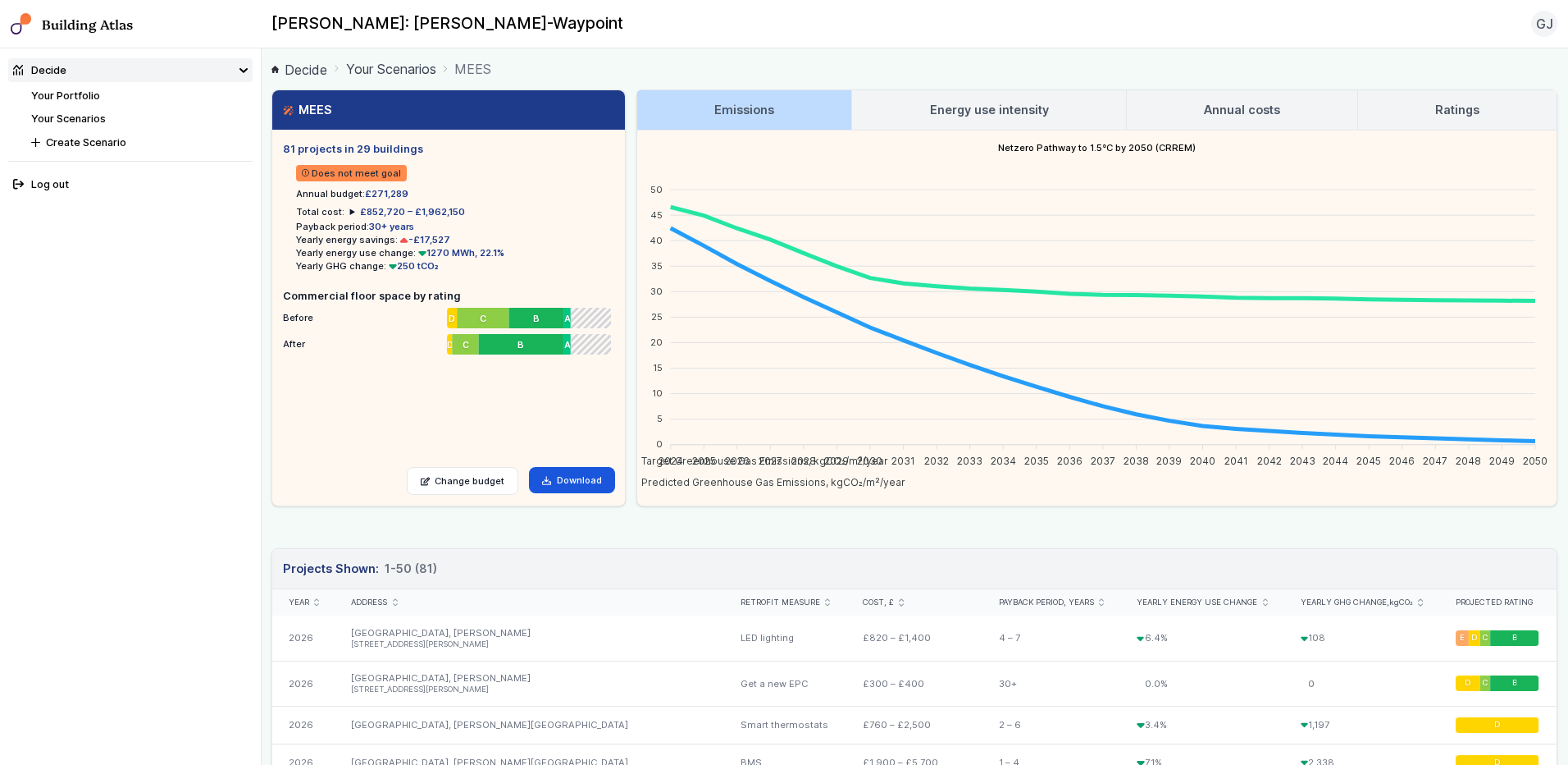
click at [718, 103] on h3 "Emissions" at bounding box center [744, 110] width 60 height 18
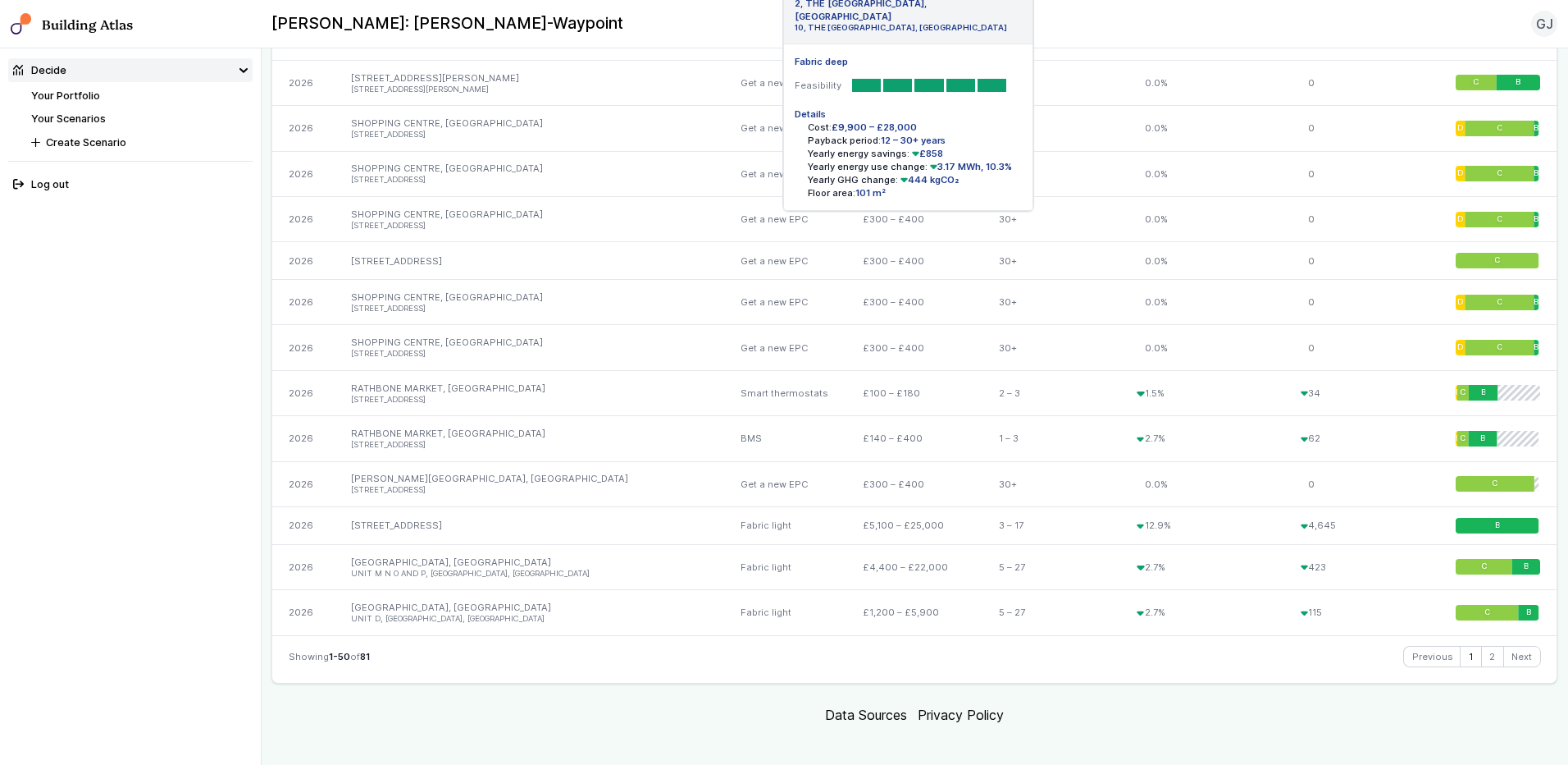
scroll to position [2185, 0]
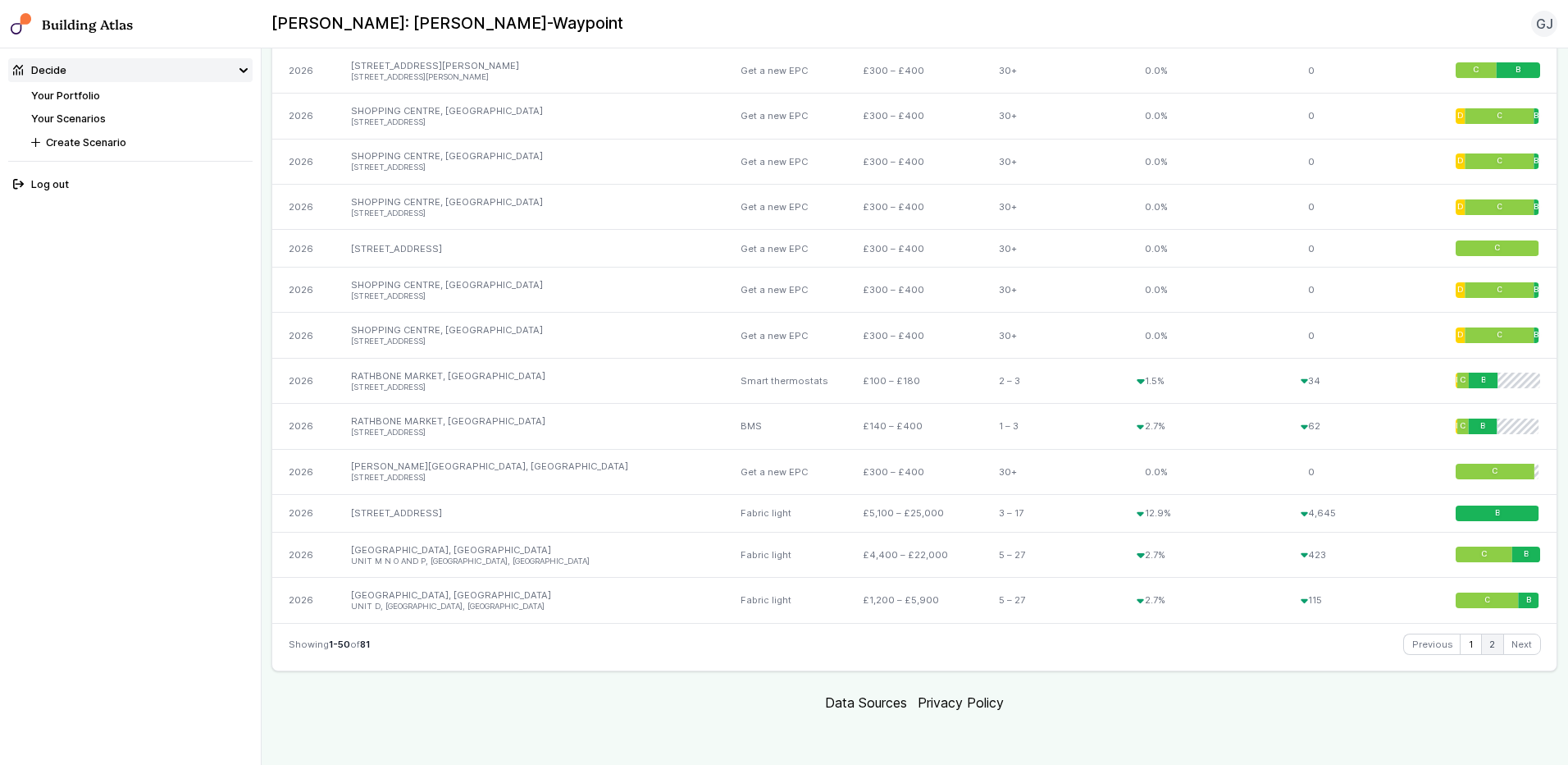
click at [1251, 649] on link "2" at bounding box center [1492, 644] width 21 height 19
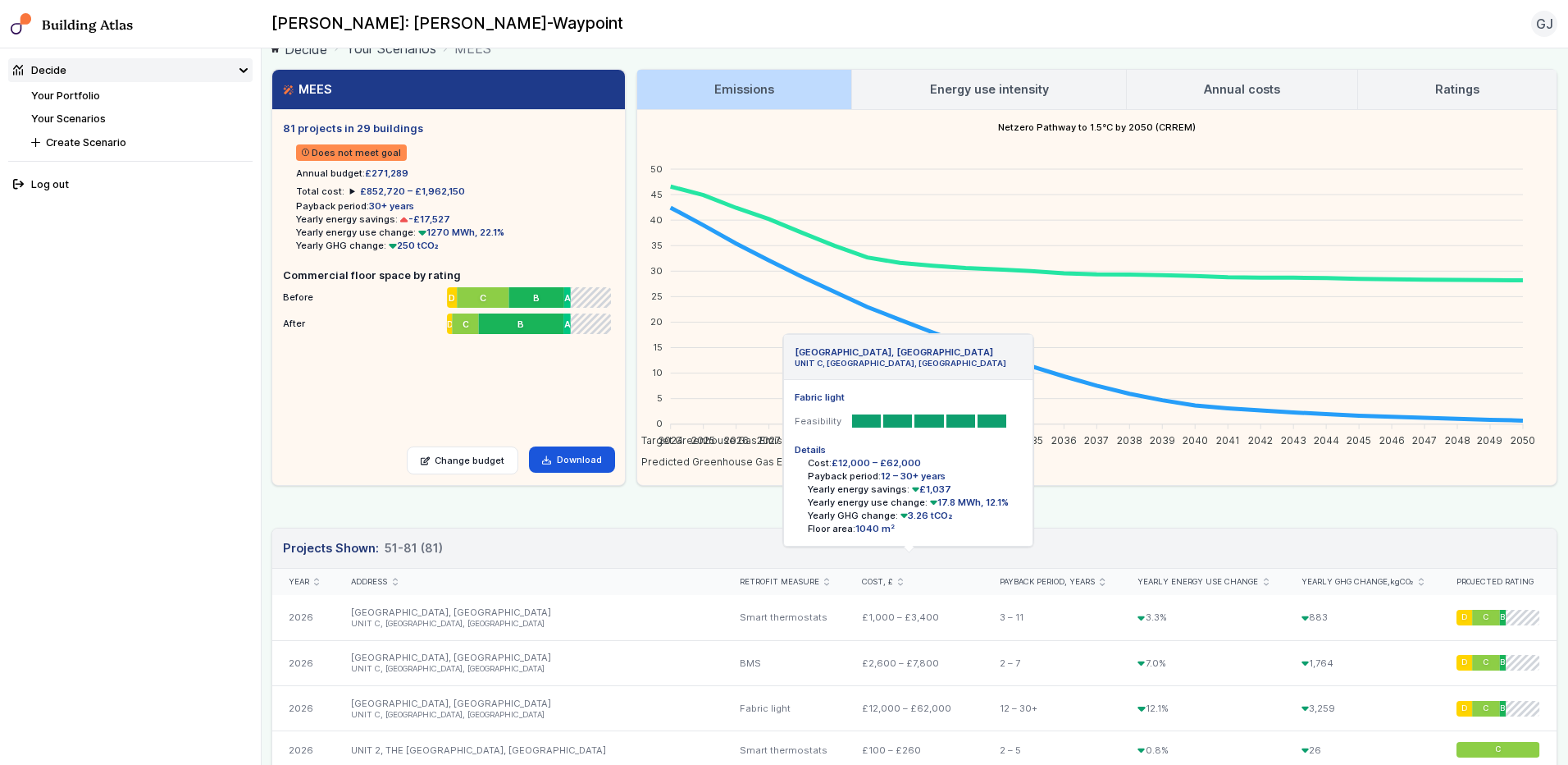
scroll to position [0, 0]
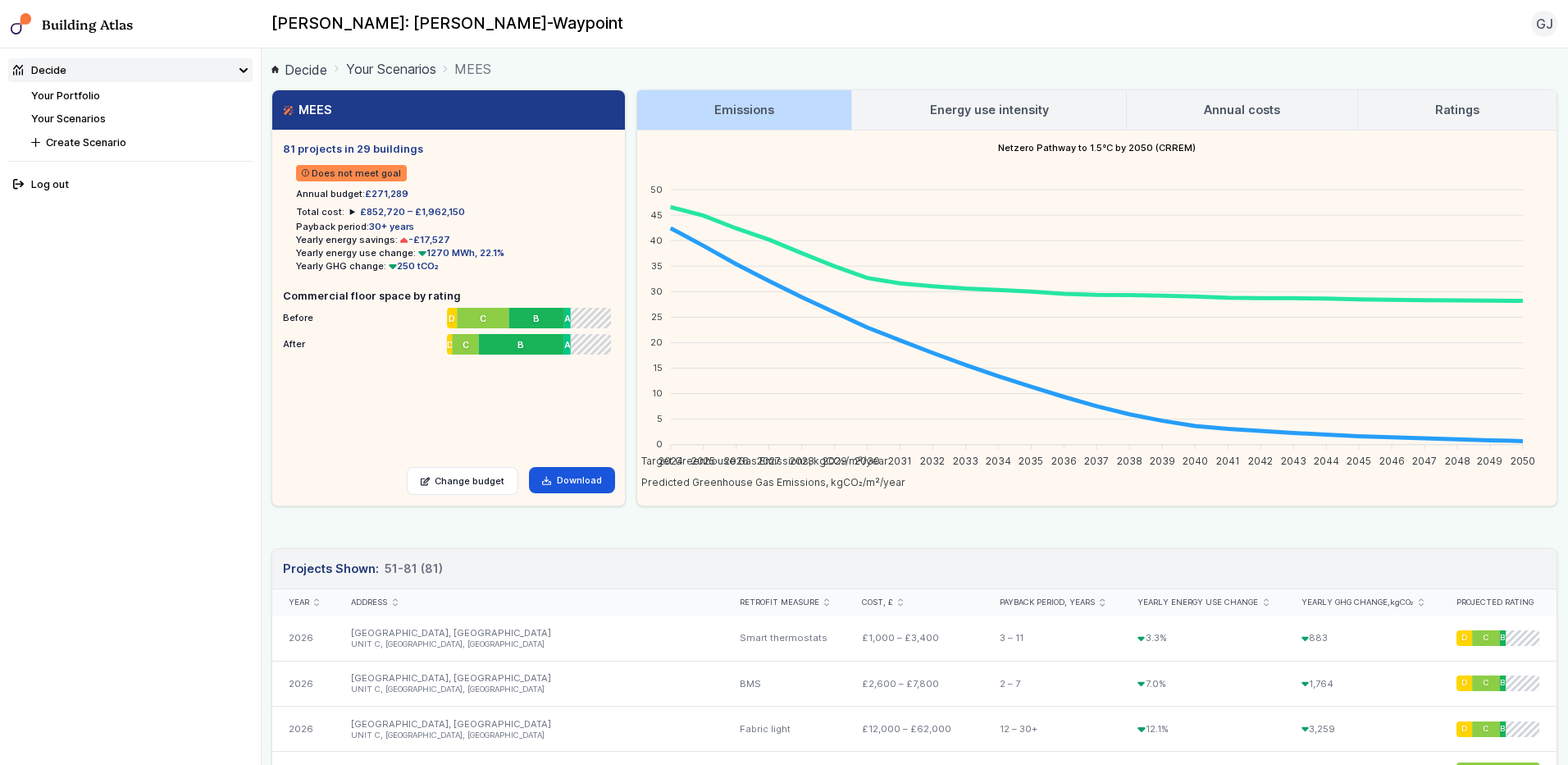
click at [780, 103] on link "Emissions" at bounding box center [744, 110] width 214 height 40
click at [367, 172] on span "Does not meet goal" at bounding box center [351, 173] width 111 height 16
click at [793, 117] on link "Emissions" at bounding box center [744, 110] width 214 height 40
click at [958, 108] on h3 "Energy use intensity" at bounding box center [989, 110] width 119 height 18
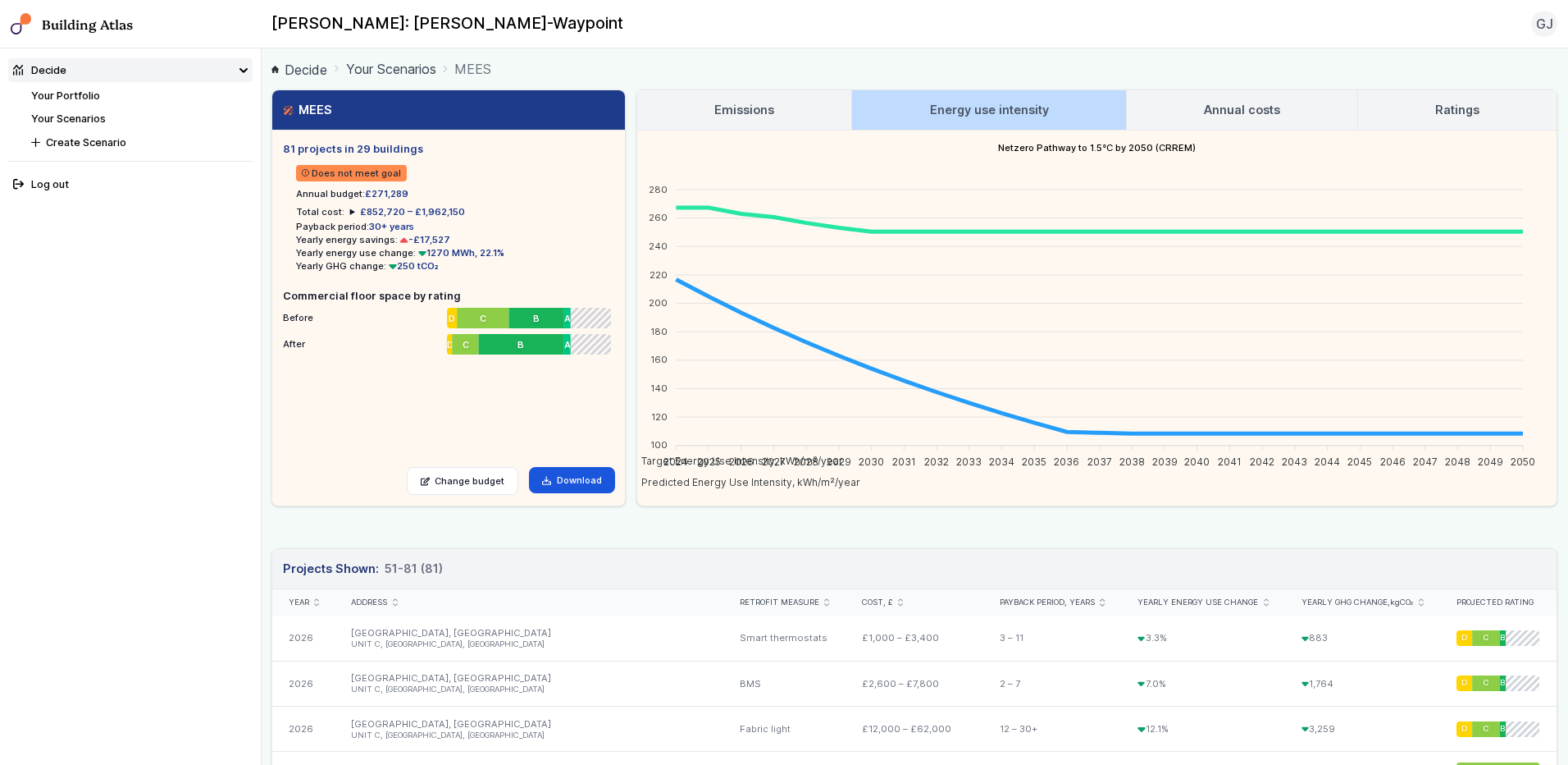
click at [798, 106] on link "Emissions" at bounding box center [744, 110] width 214 height 40
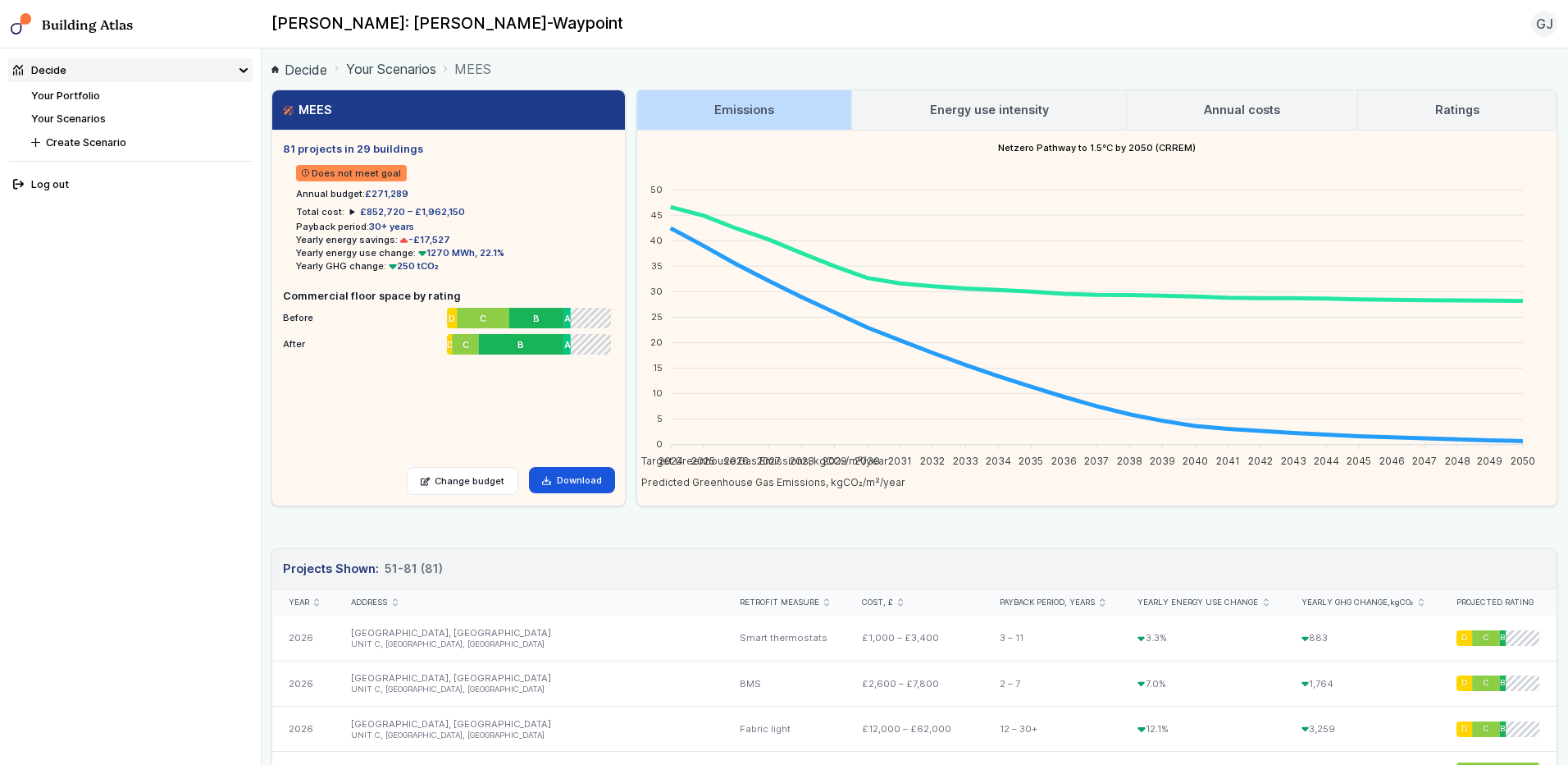
click at [997, 99] on link "Energy use intensity" at bounding box center [988, 110] width 273 height 40
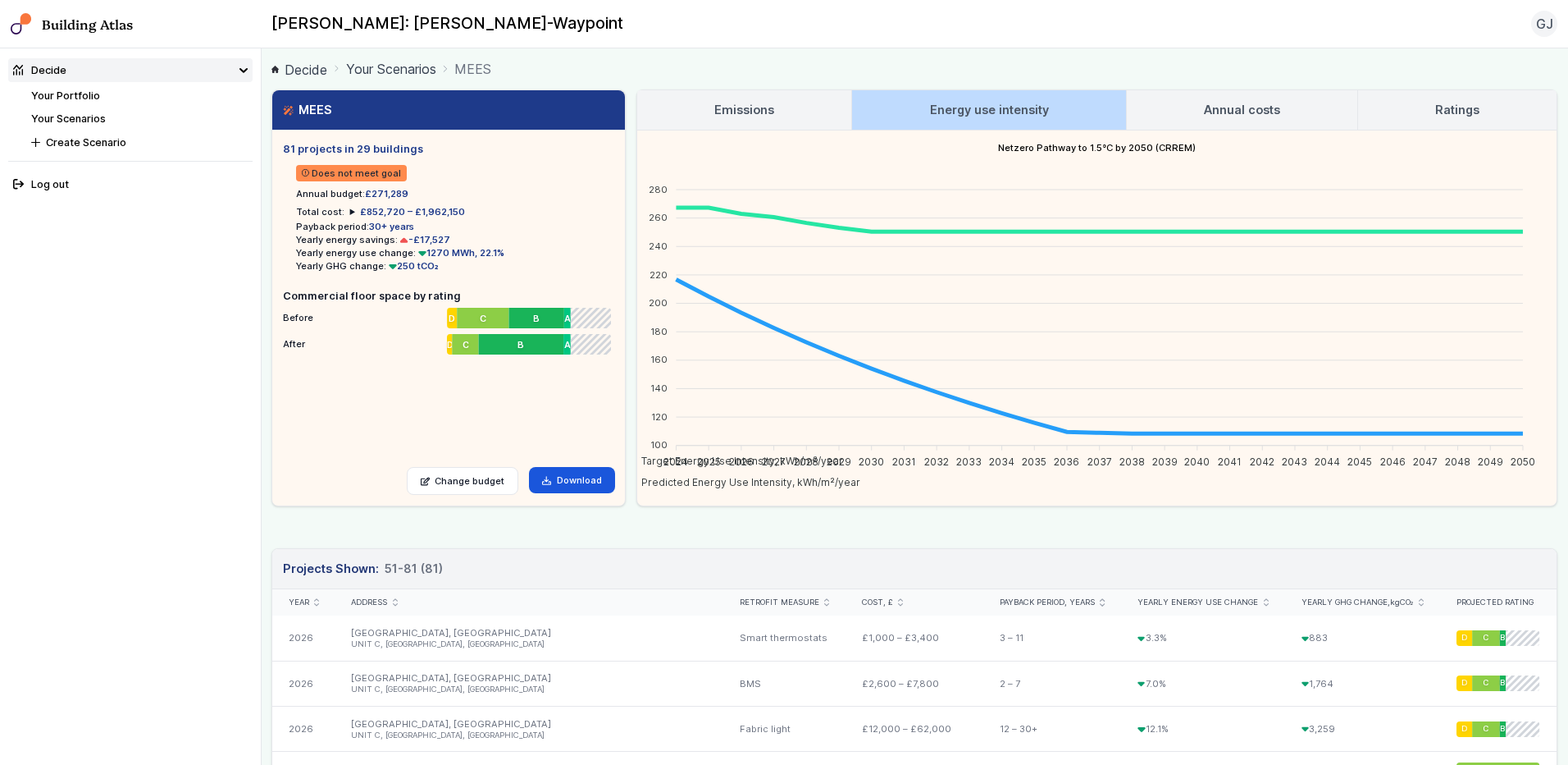
click at [1232, 111] on h3 "Annual costs" at bounding box center [1242, 110] width 77 height 18
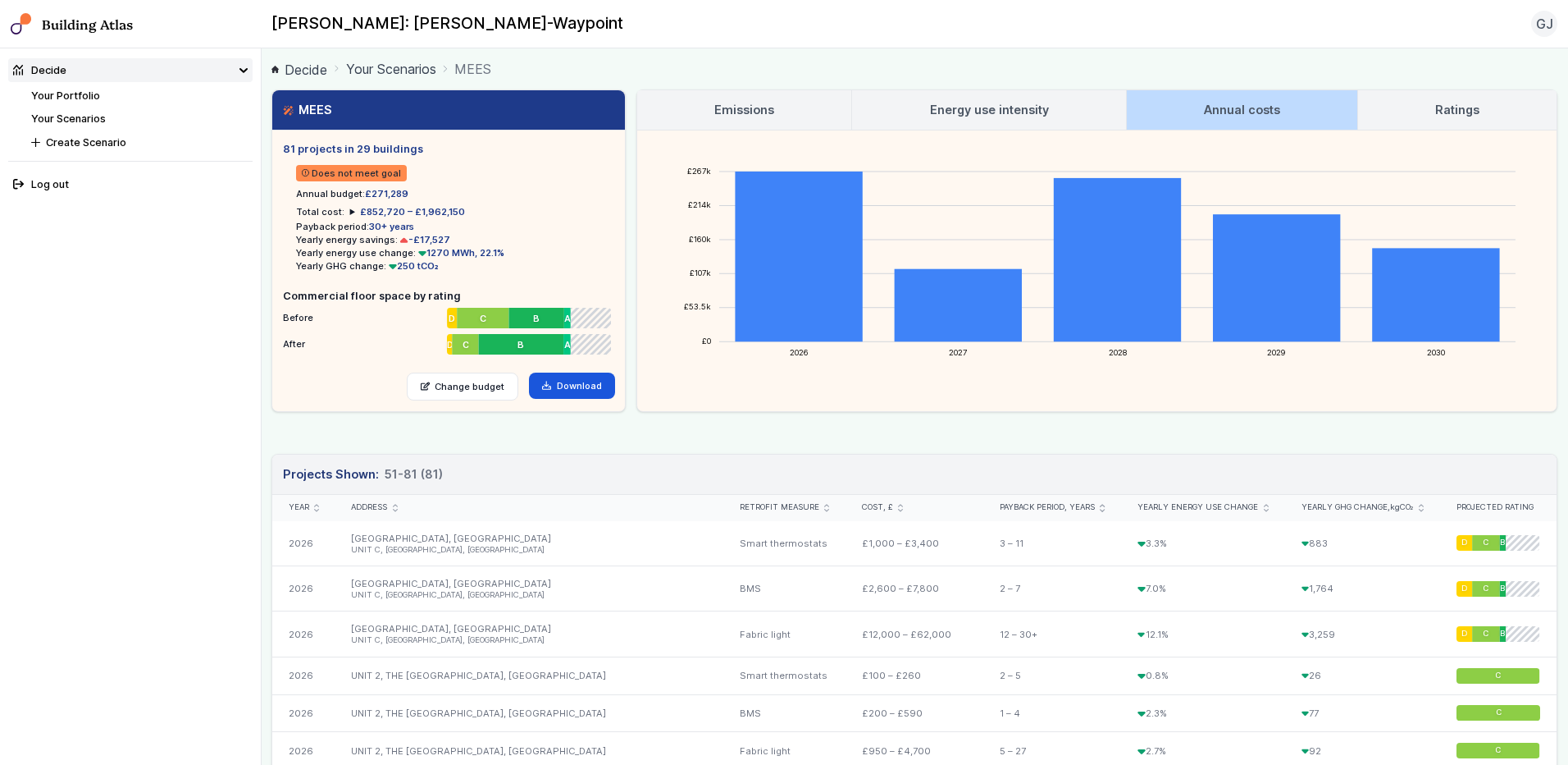
click at [1251, 95] on link "Ratings" at bounding box center [1456, 110] width 199 height 40
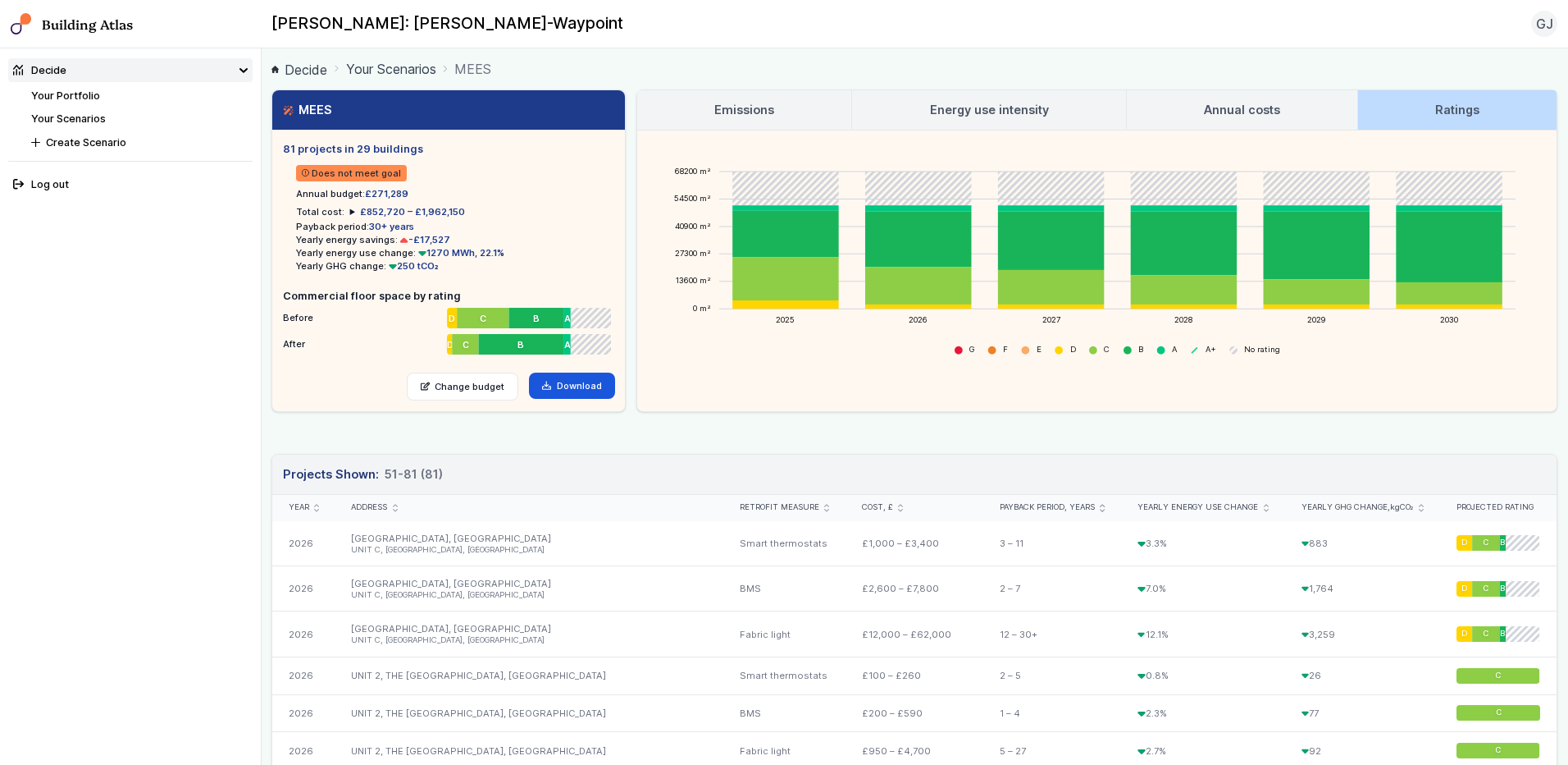
click at [47, 91] on link "Your Portfolio" at bounding box center [65, 95] width 69 height 13
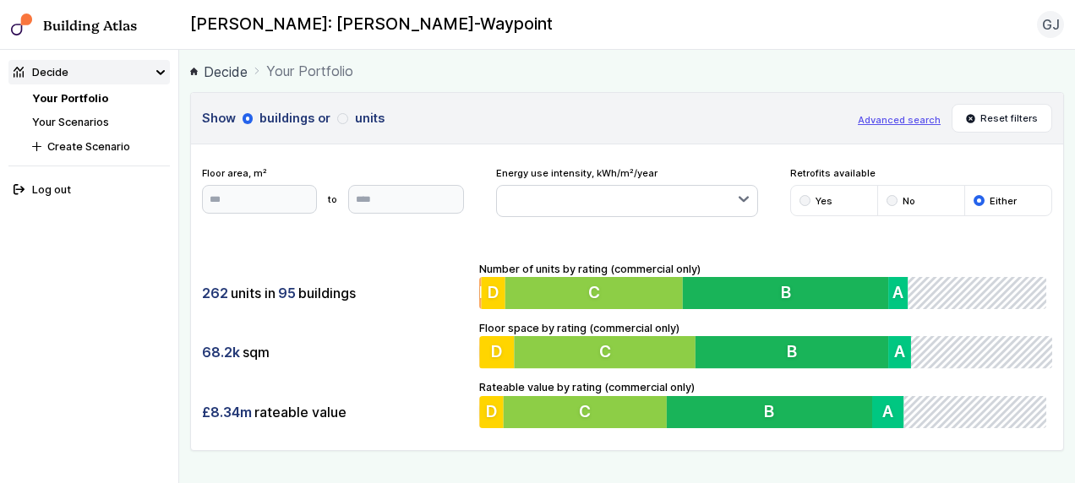
drag, startPoint x: 100, startPoint y: 240, endPoint x: 85, endPoint y: 238, distance: 15.3
click at [95, 240] on nav "Decide Your Portfolio Your Scenarios Create Scenario Log out" at bounding box center [89, 267] width 179 height 434
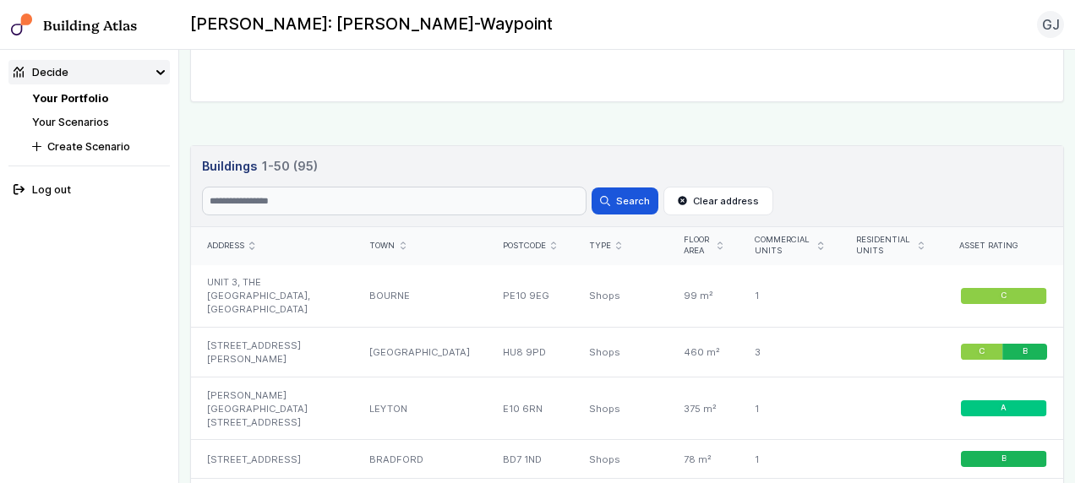
scroll to position [1150, 0]
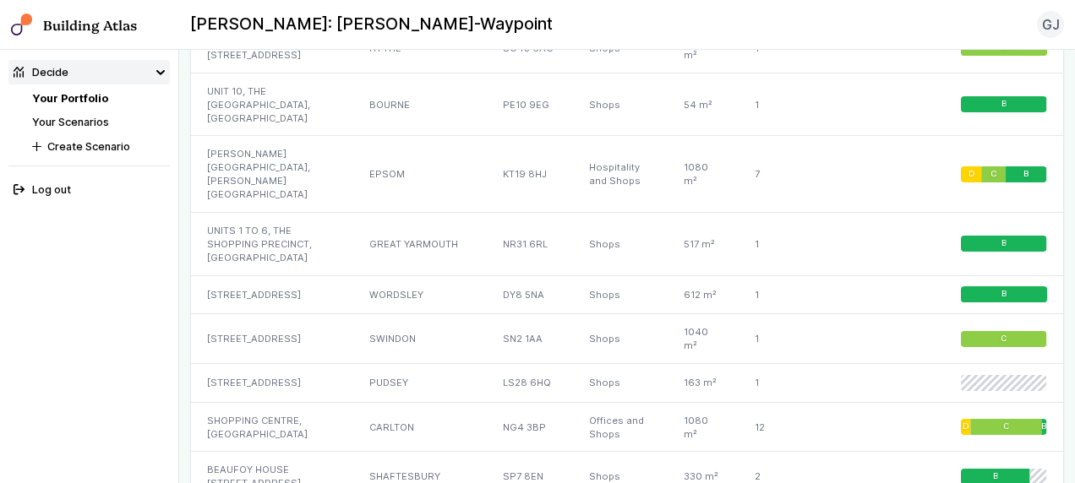
click at [62, 110] on nav "Your Portfolio Your Scenarios Create Scenario" at bounding box center [101, 122] width 138 height 65
click at [59, 123] on link "Your Scenarios" at bounding box center [70, 122] width 77 height 13
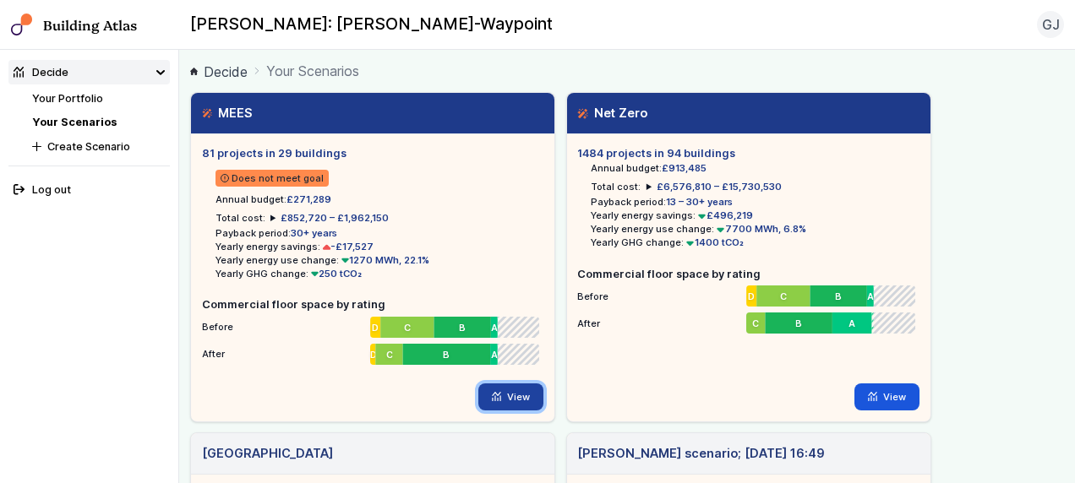
click at [526, 404] on link "View" at bounding box center [510, 397] width 65 height 27
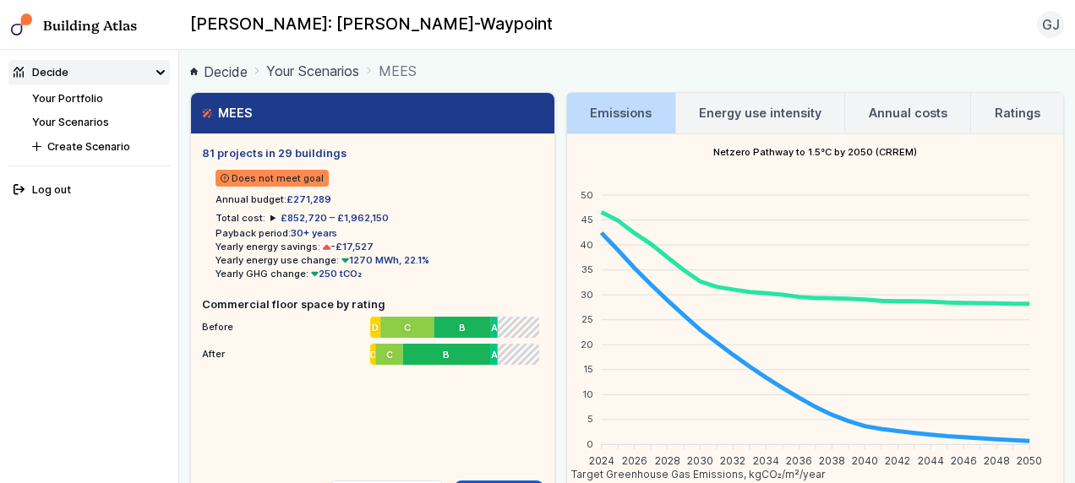
click at [286, 213] on span "£852,720 – £1,962,150" at bounding box center [335, 218] width 108 height 12
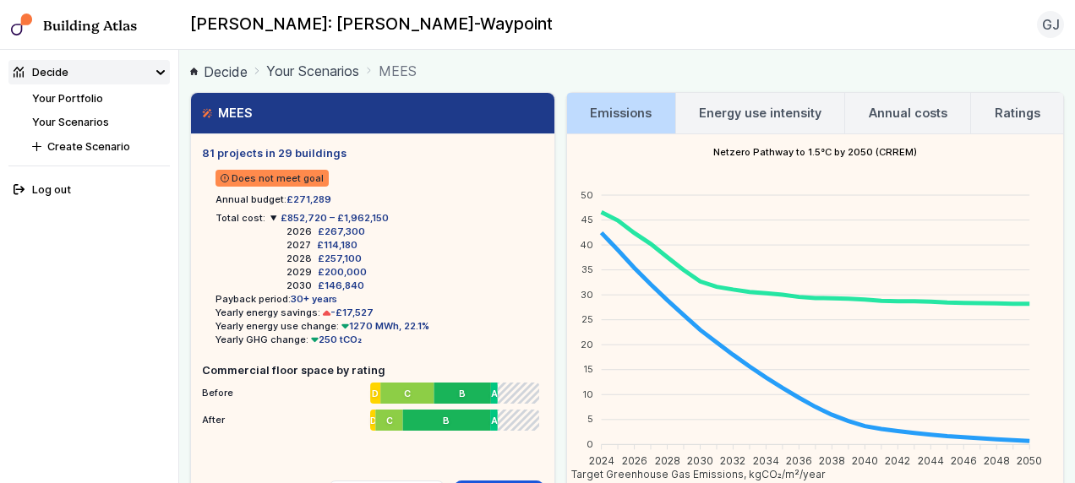
click at [275, 215] on summary "£852,720 – £1,962,150" at bounding box center [329, 218] width 118 height 14
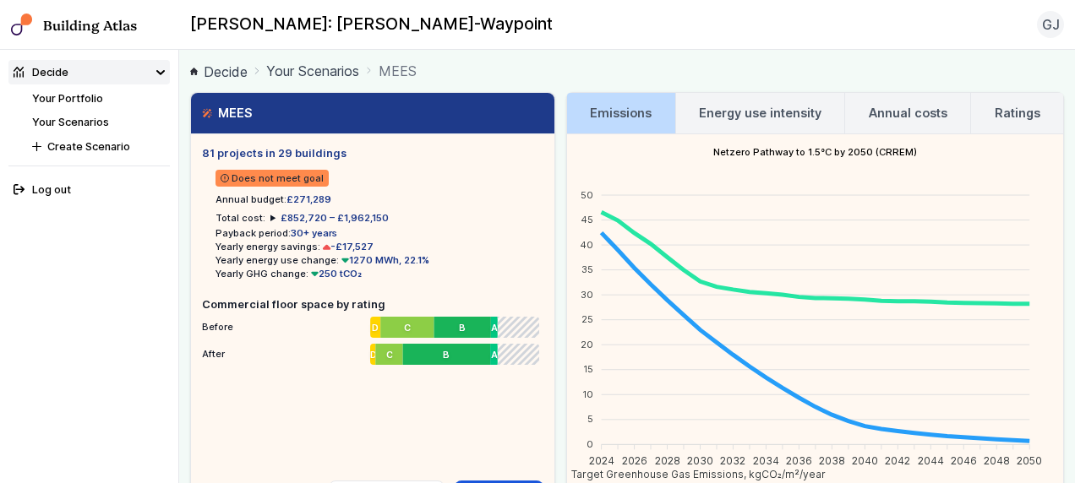
click at [465, 61] on ol "Decide Your Scenarios MEES" at bounding box center [627, 70] width 874 height 21
click at [732, 94] on link "Energy use intensity" at bounding box center [760, 113] width 169 height 41
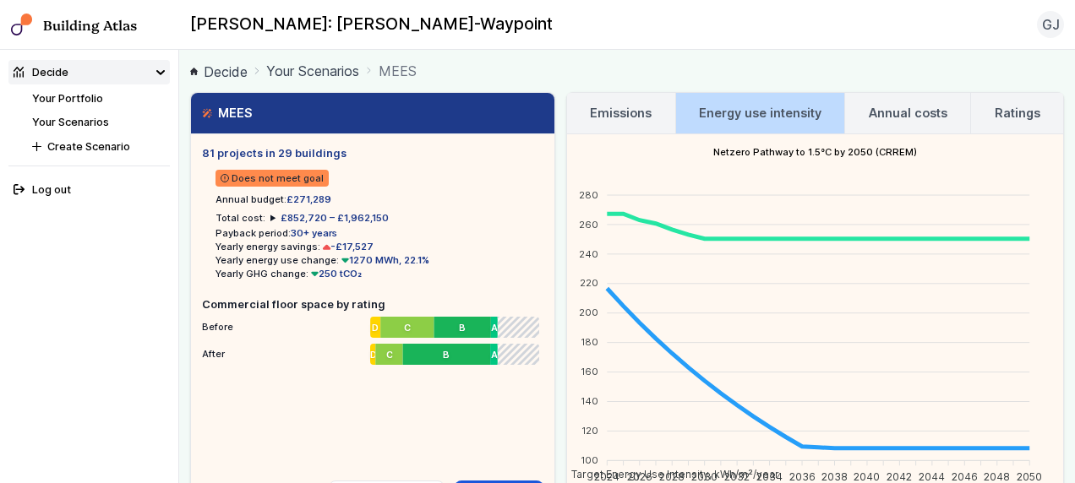
click at [923, 115] on h3 "Annual costs" at bounding box center [908, 113] width 79 height 19
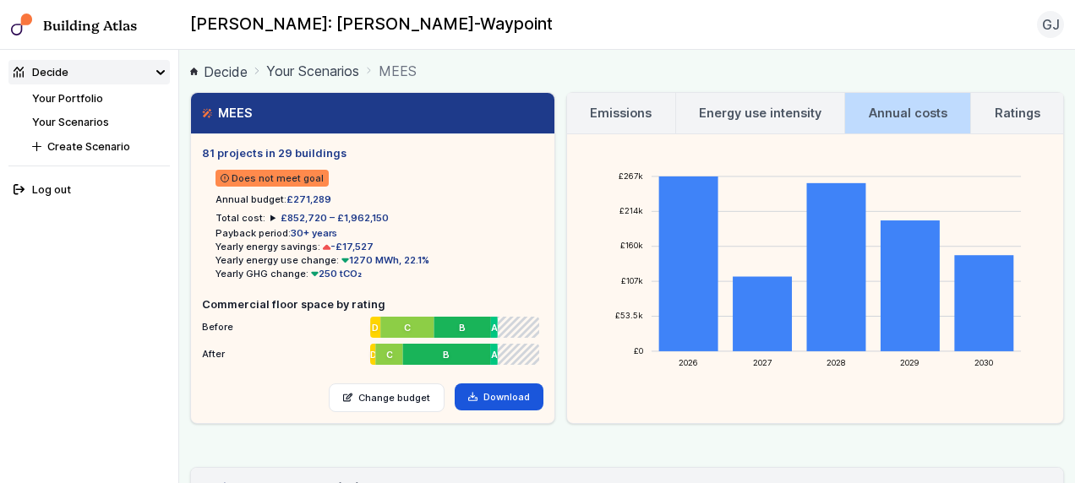
click at [995, 106] on h3 "Ratings" at bounding box center [1018, 113] width 46 height 19
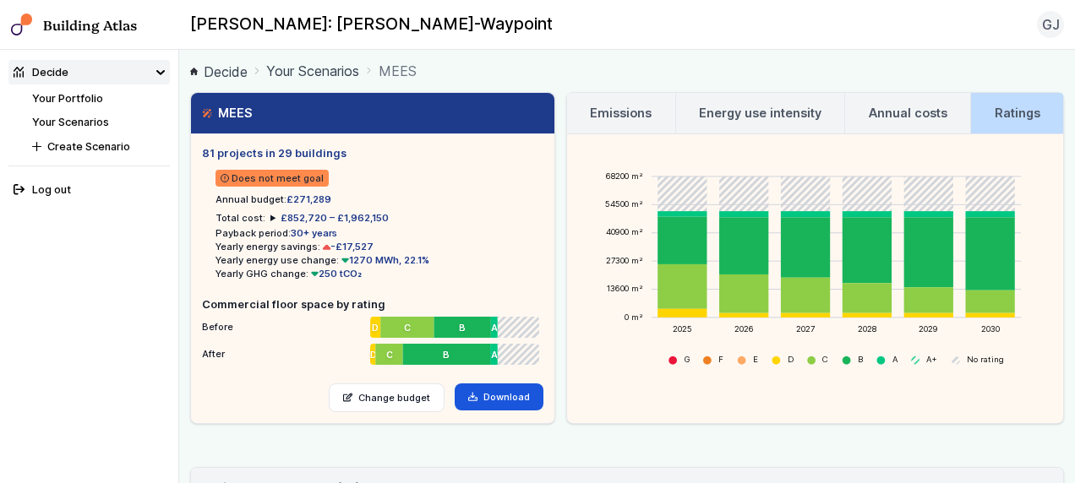
click at [906, 122] on link "Annual costs" at bounding box center [907, 113] width 125 height 41
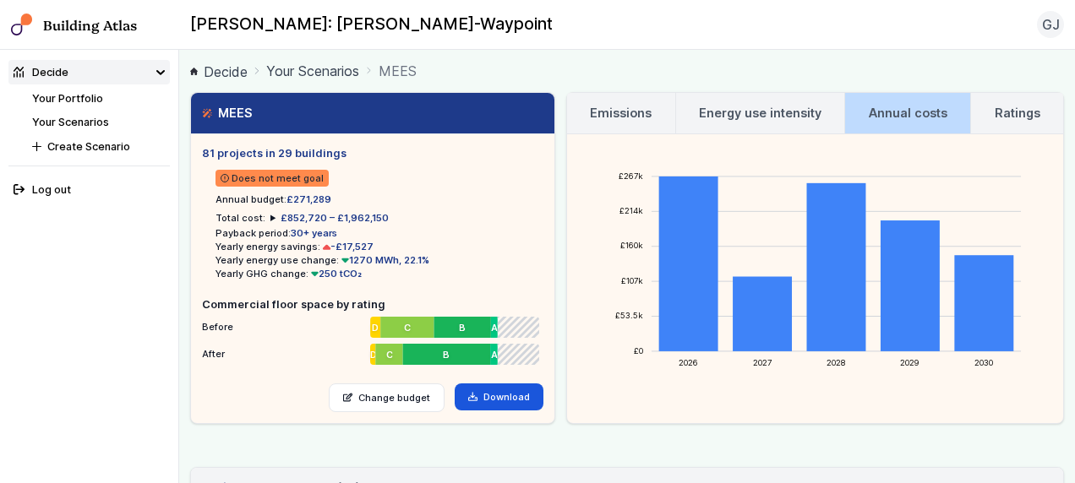
click at [783, 120] on h3 "Energy use intensity" at bounding box center [760, 113] width 123 height 19
